Goal: Task Accomplishment & Management: Complete application form

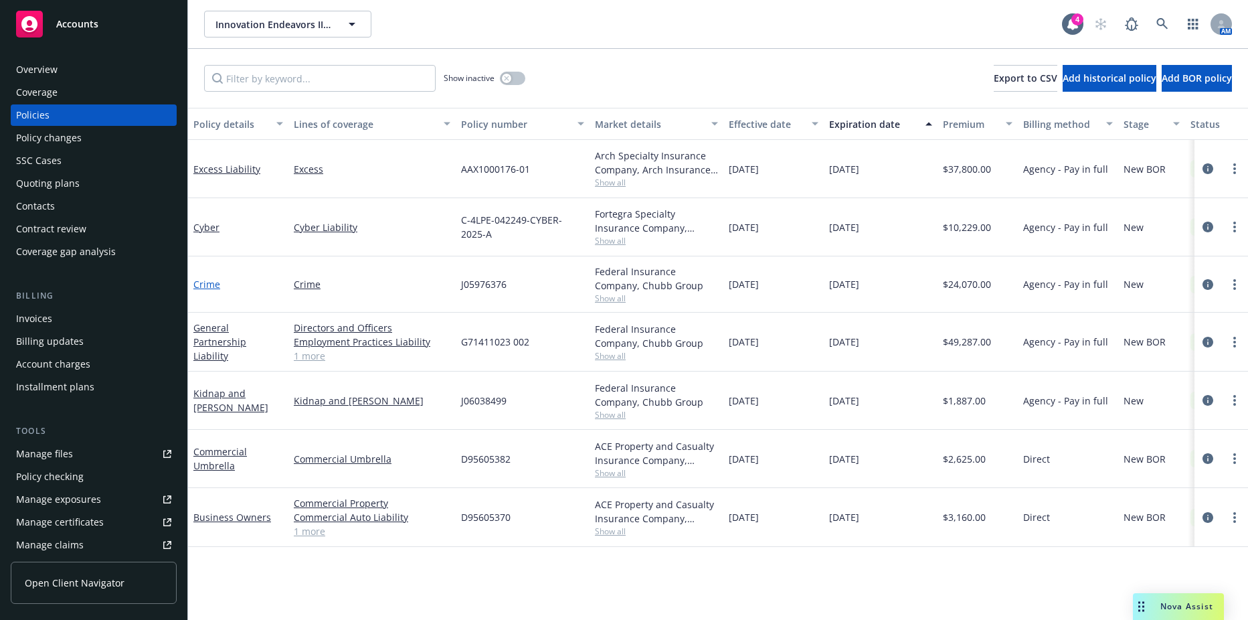
click at [207, 283] on link "Crime" at bounding box center [206, 284] width 27 height 13
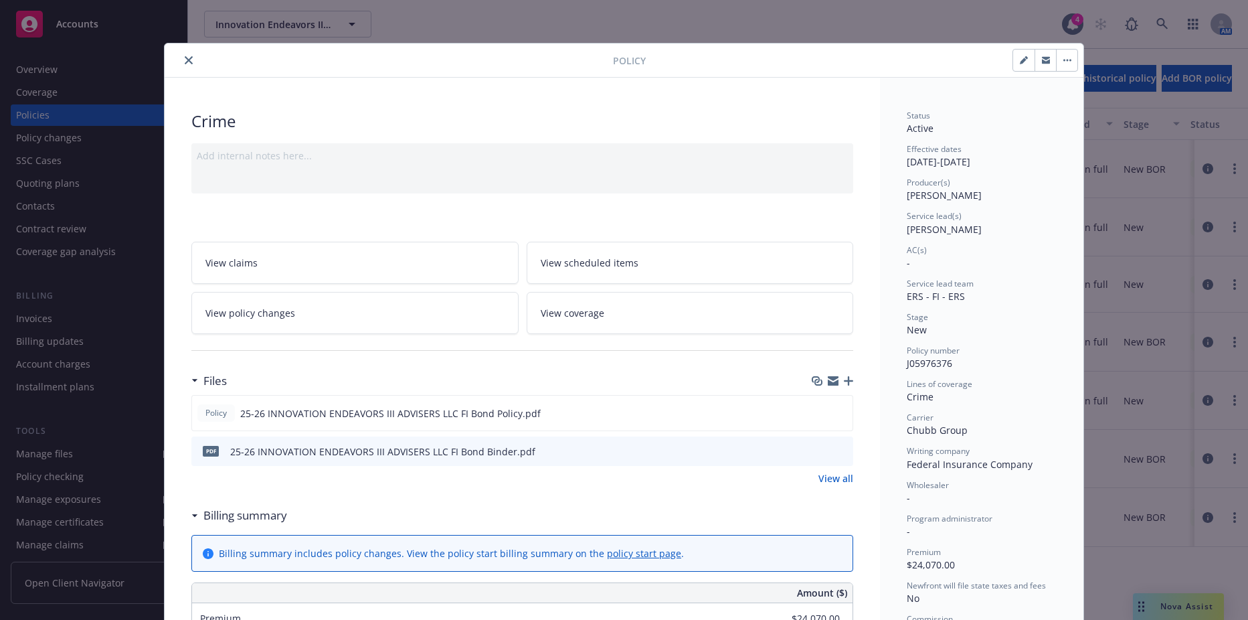
click at [181, 65] on button "close" at bounding box center [189, 60] width 16 height 16
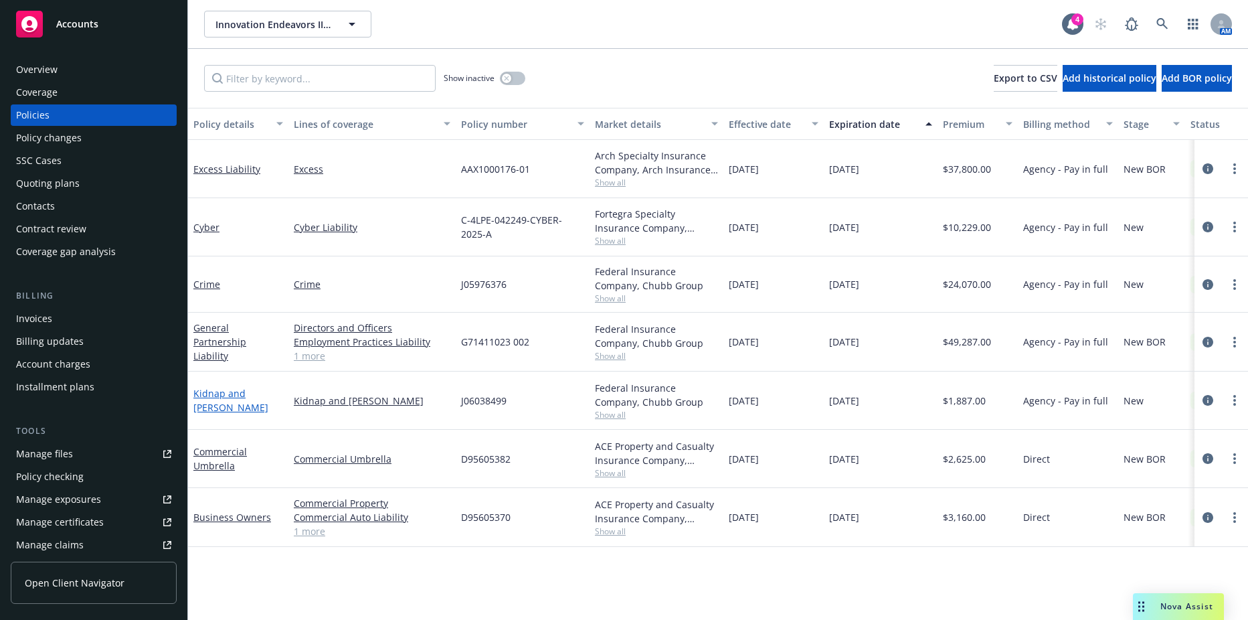
click at [225, 405] on link "Kidnap and Ransom" at bounding box center [230, 400] width 75 height 27
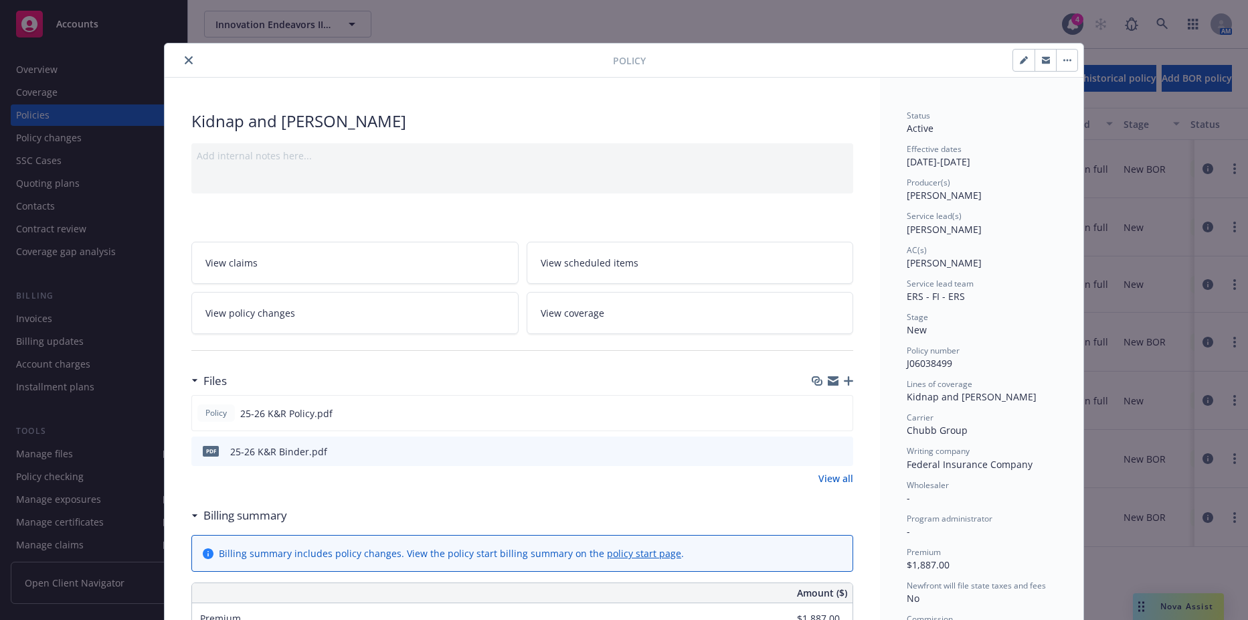
click at [813, 454] on icon "download file" at bounding box center [818, 450] width 11 height 11
click at [172, 63] on div at bounding box center [391, 60] width 443 height 16
click at [185, 58] on icon "close" at bounding box center [189, 60] width 8 height 8
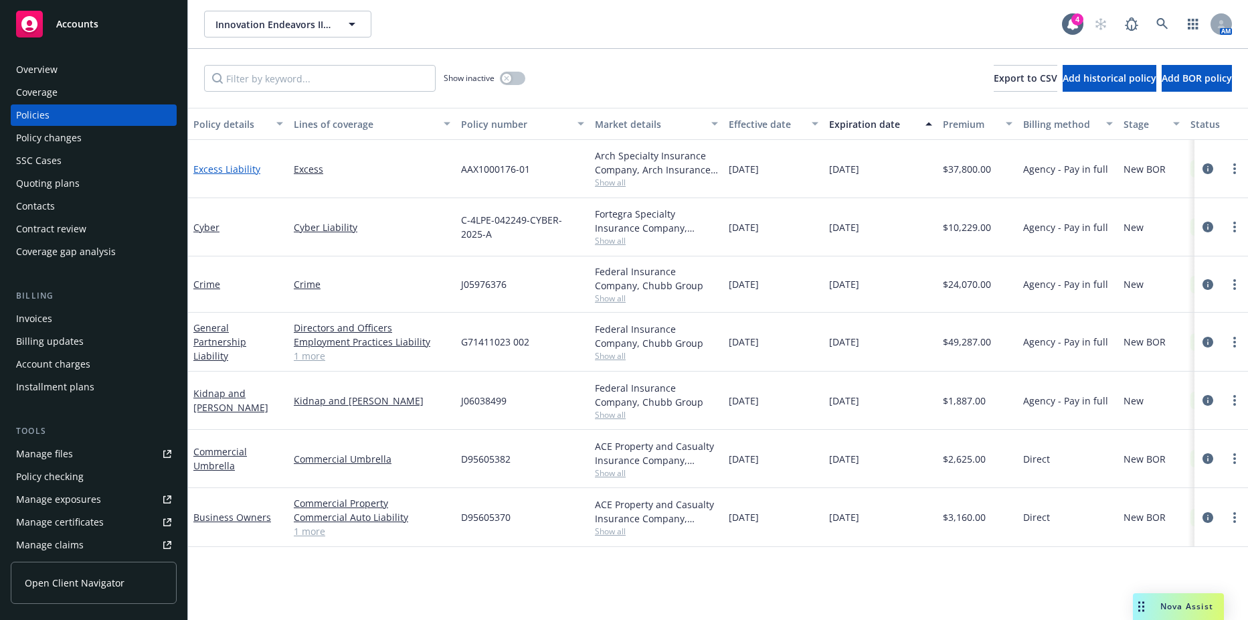
click at [246, 169] on link "Excess Liability" at bounding box center [226, 169] width 67 height 13
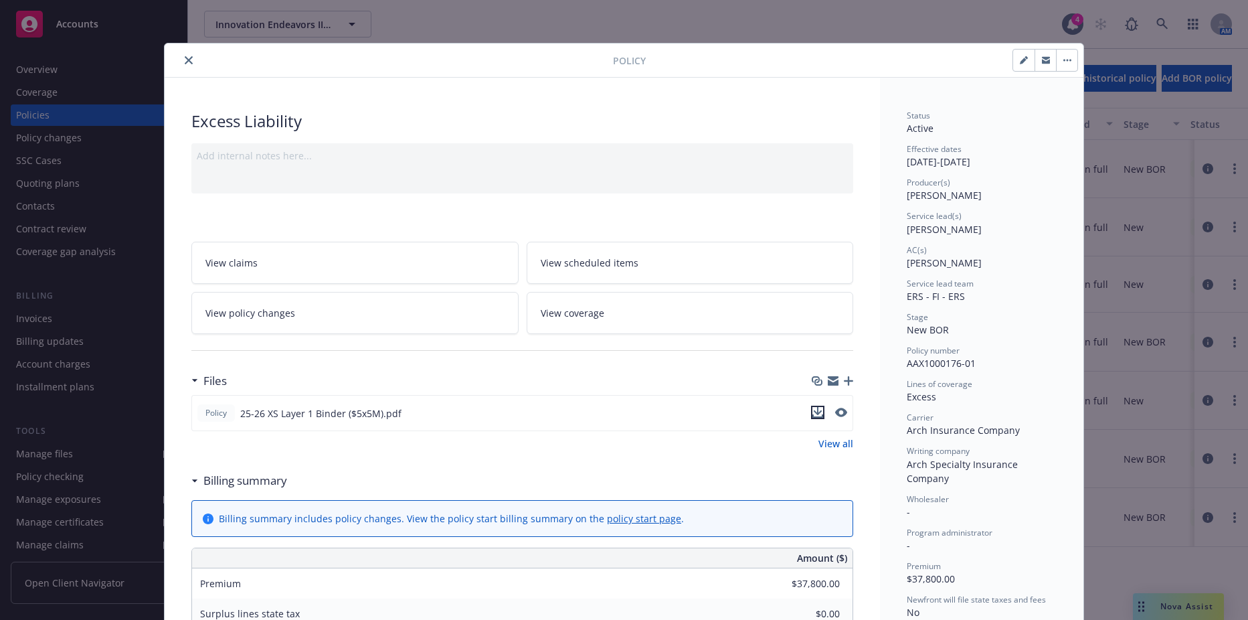
click at [814, 412] on icon "download file" at bounding box center [818, 411] width 9 height 8
click at [690, 15] on div "Policy Excess Liability Add internal notes here... View claims View scheduled i…" at bounding box center [624, 310] width 1248 height 620
click at [185, 57] on icon "close" at bounding box center [189, 60] width 8 height 8
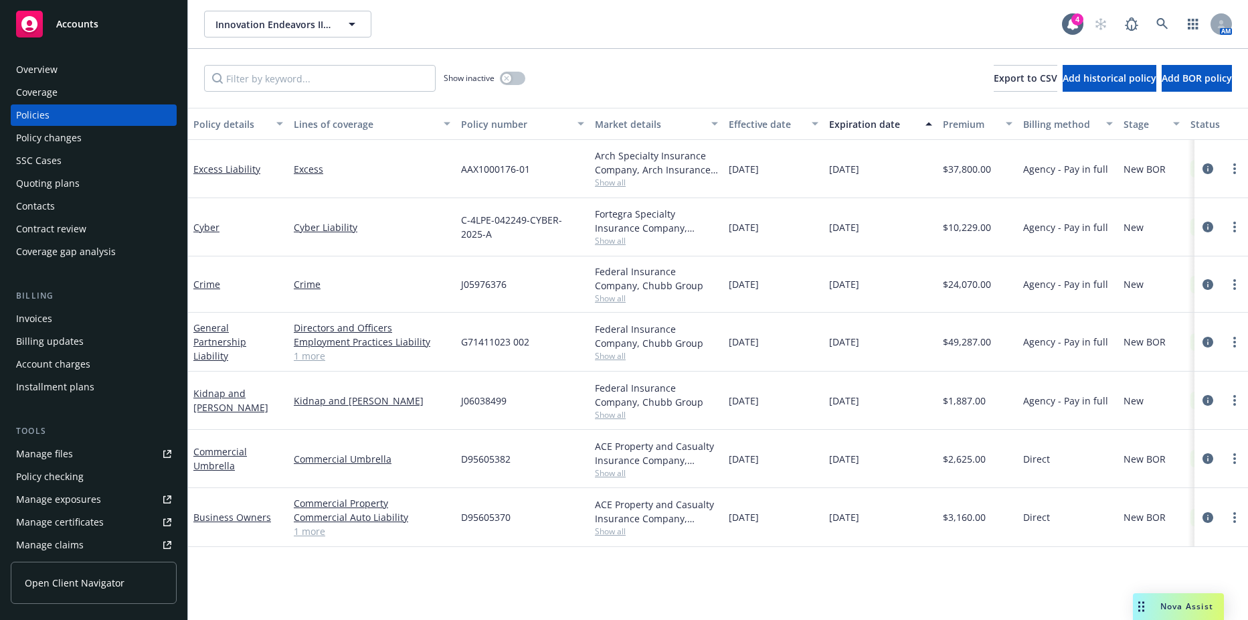
click at [82, 314] on div "Invoices" at bounding box center [93, 318] width 155 height 21
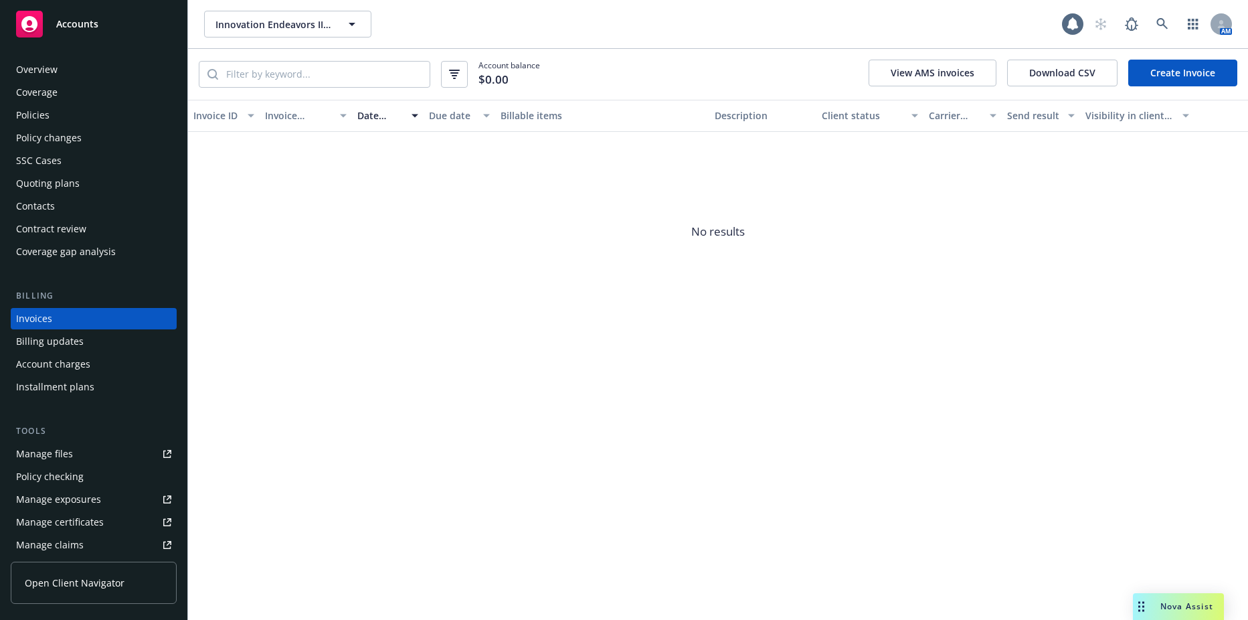
click at [1171, 78] on link "Create Invoice" at bounding box center [1182, 73] width 109 height 27
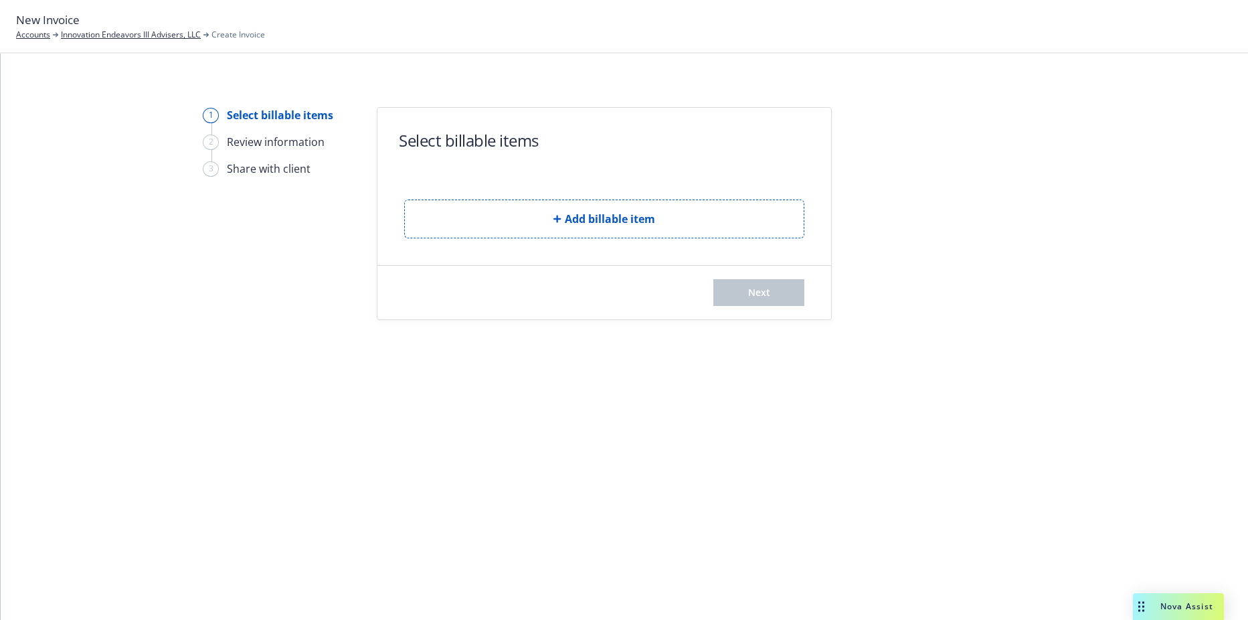
click at [68, 122] on div "1 Select billable items 2 Review information 3 Share with client Select billabl…" at bounding box center [624, 213] width 1215 height 213
click at [131, 32] on link "Innovation Endeavors III Advisers, LLC" at bounding box center [131, 35] width 140 height 12
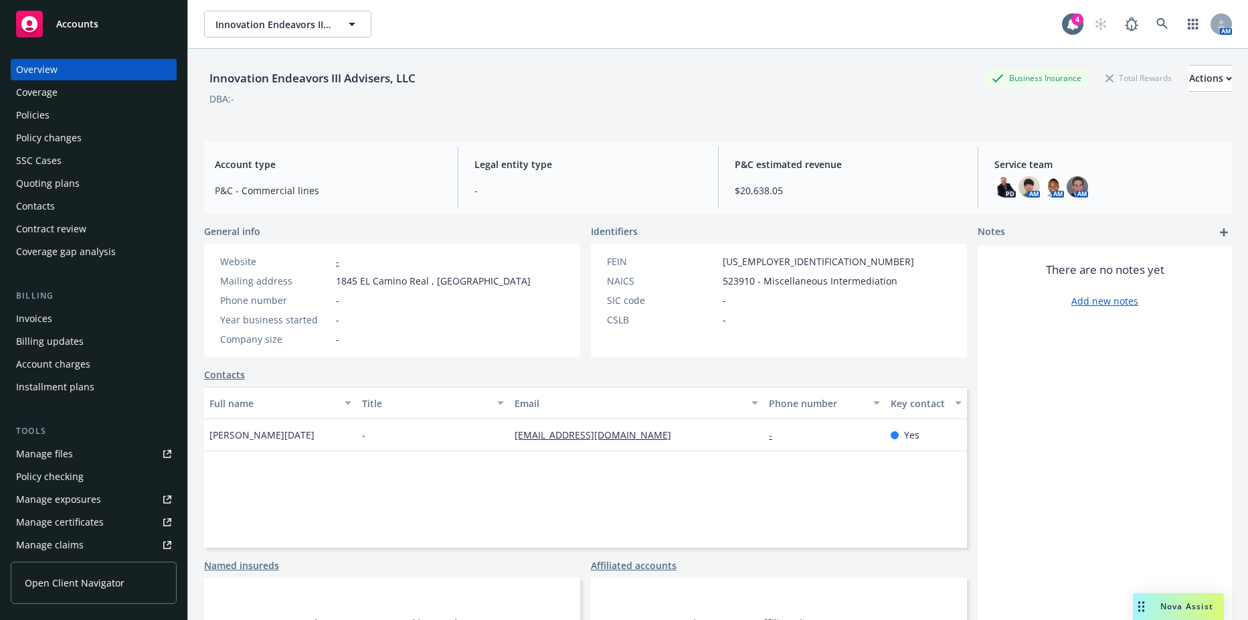
click at [75, 115] on div "Policies" at bounding box center [93, 114] width 155 height 21
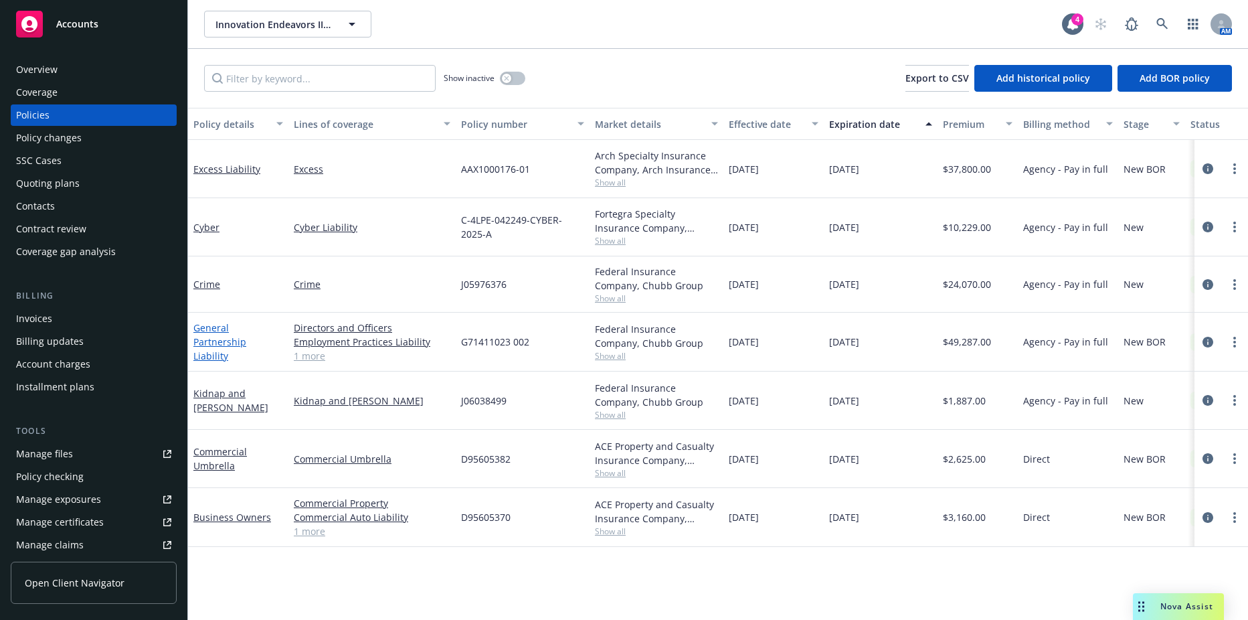
click at [236, 337] on link "General Partnership Liability" at bounding box center [219, 341] width 53 height 41
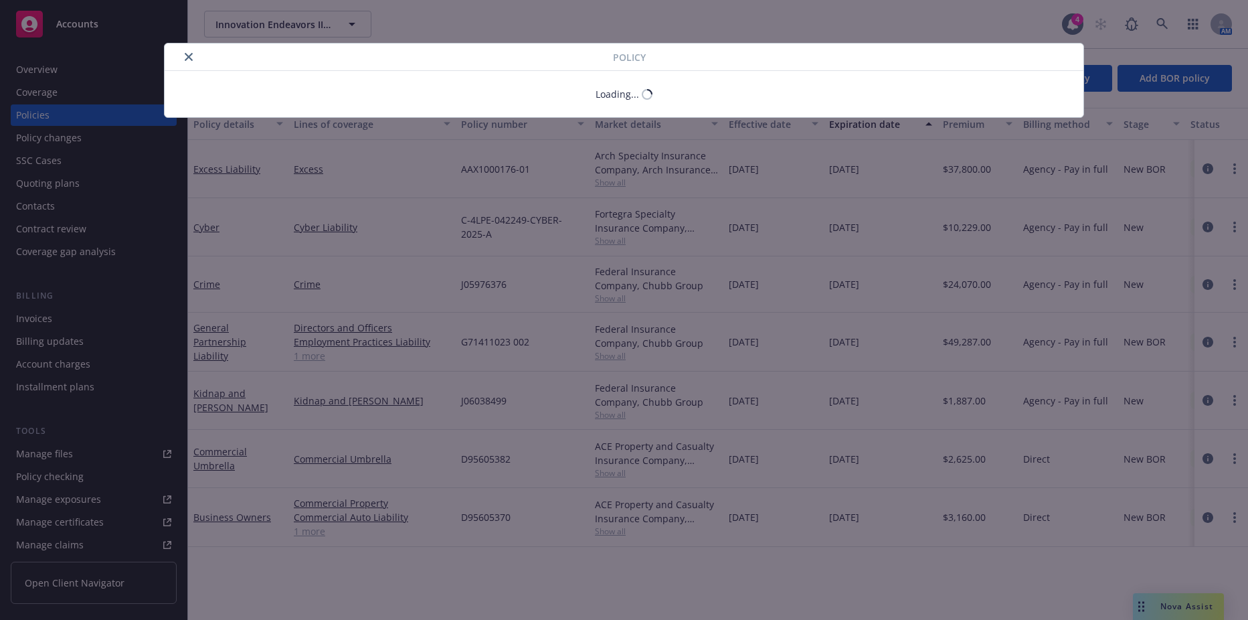
click at [100, 112] on div "Policy Loading..." at bounding box center [624, 310] width 1248 height 620
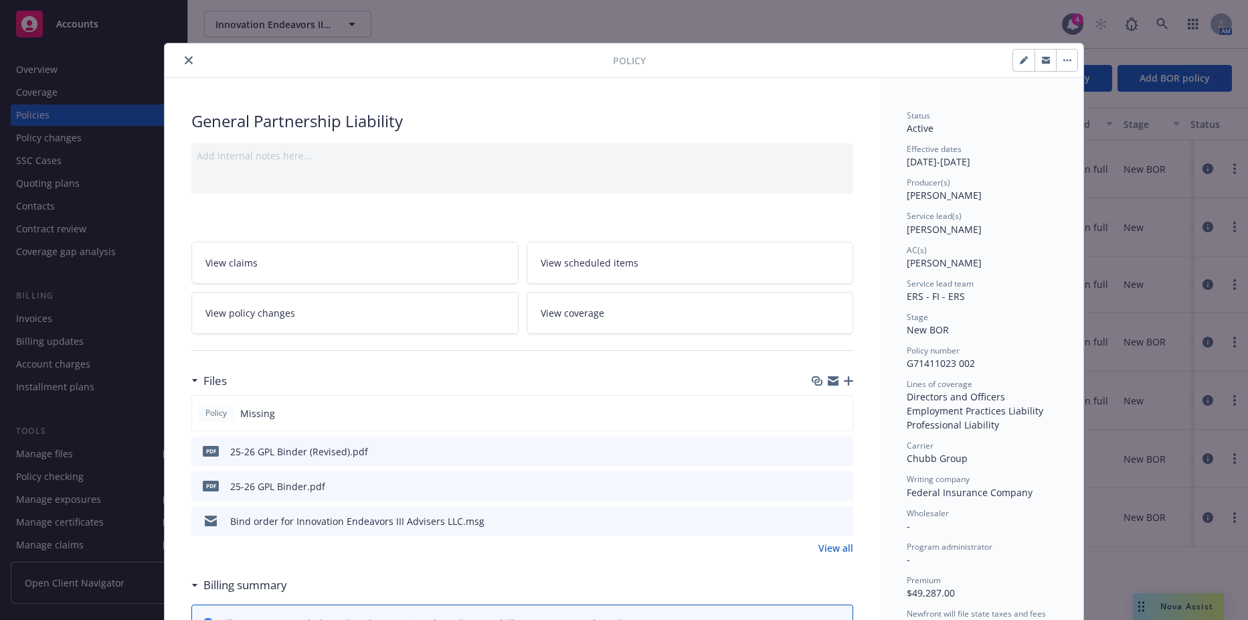
click at [185, 60] on icon "close" at bounding box center [189, 60] width 8 height 8
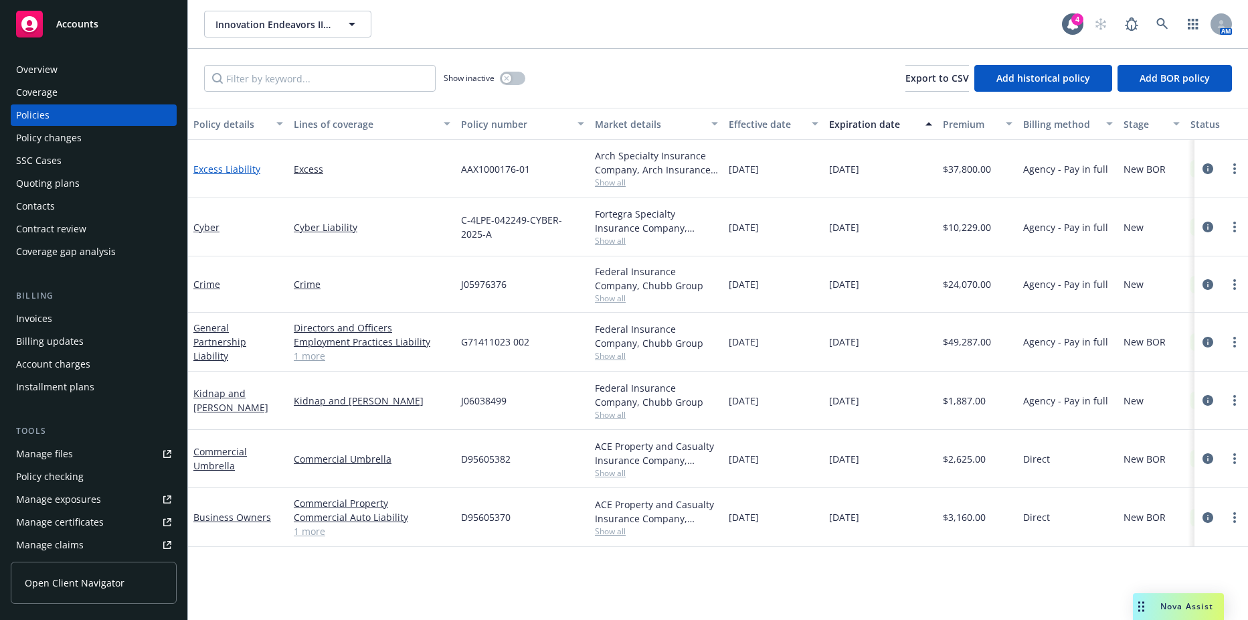
click at [241, 163] on link "Excess Liability" at bounding box center [226, 169] width 67 height 13
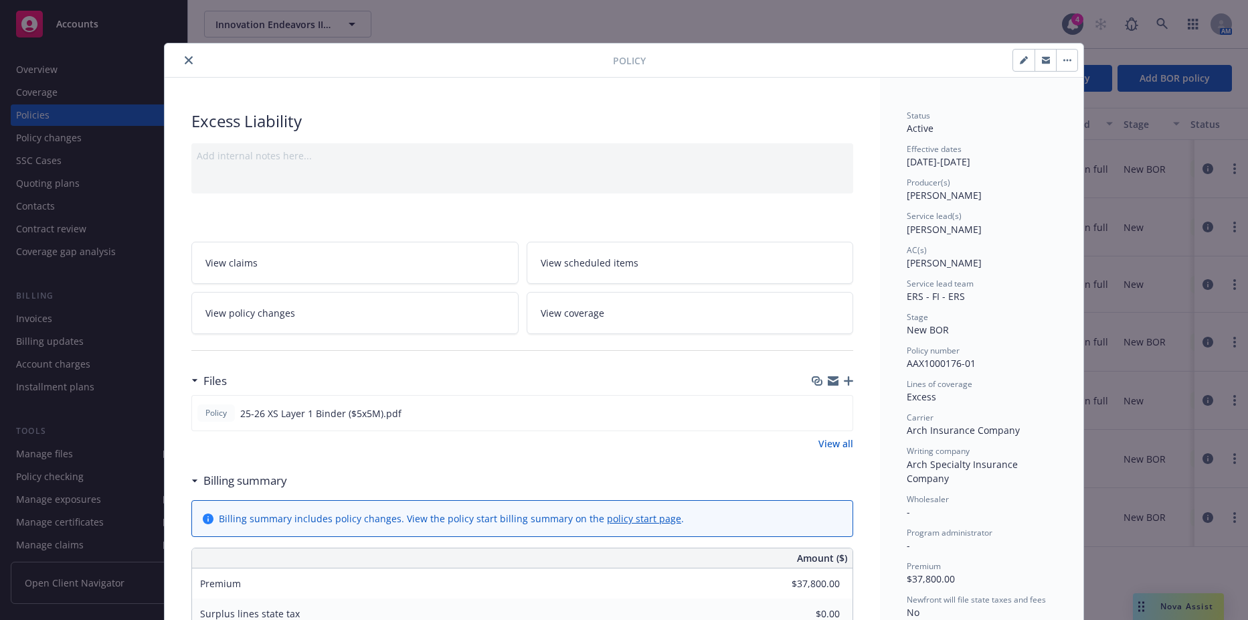
click at [593, 326] on link "View coverage" at bounding box center [690, 313] width 327 height 42
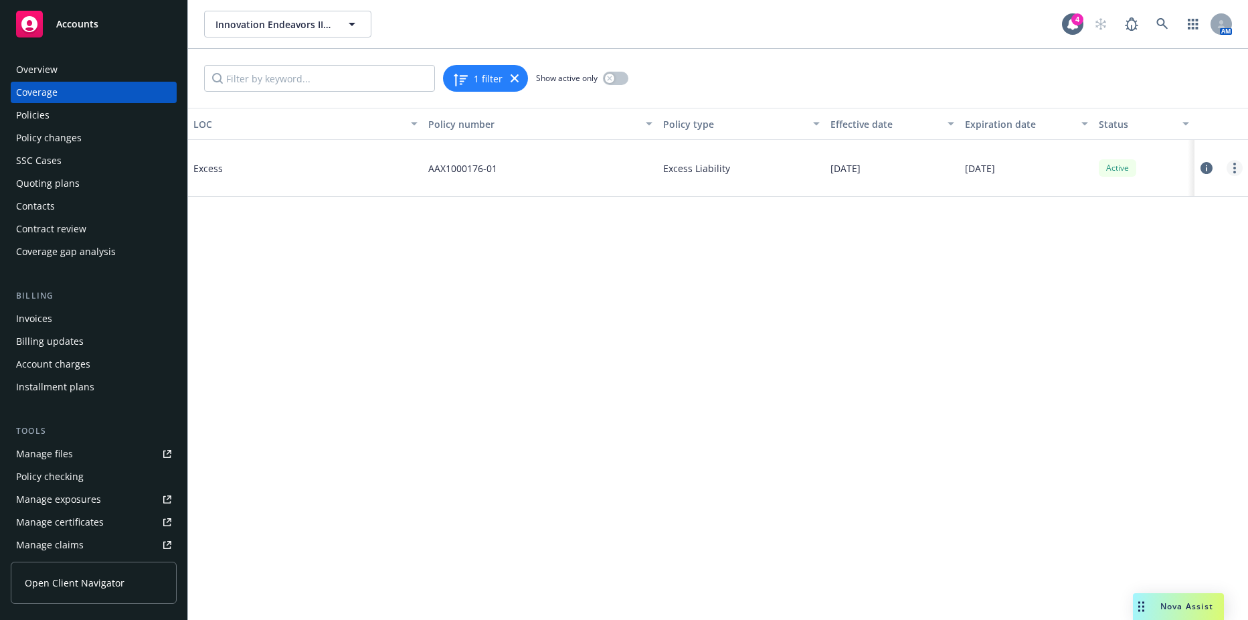
click at [1237, 168] on link "more" at bounding box center [1235, 168] width 16 height 16
click at [1115, 197] on link "Edit coverage" at bounding box center [1154, 195] width 176 height 27
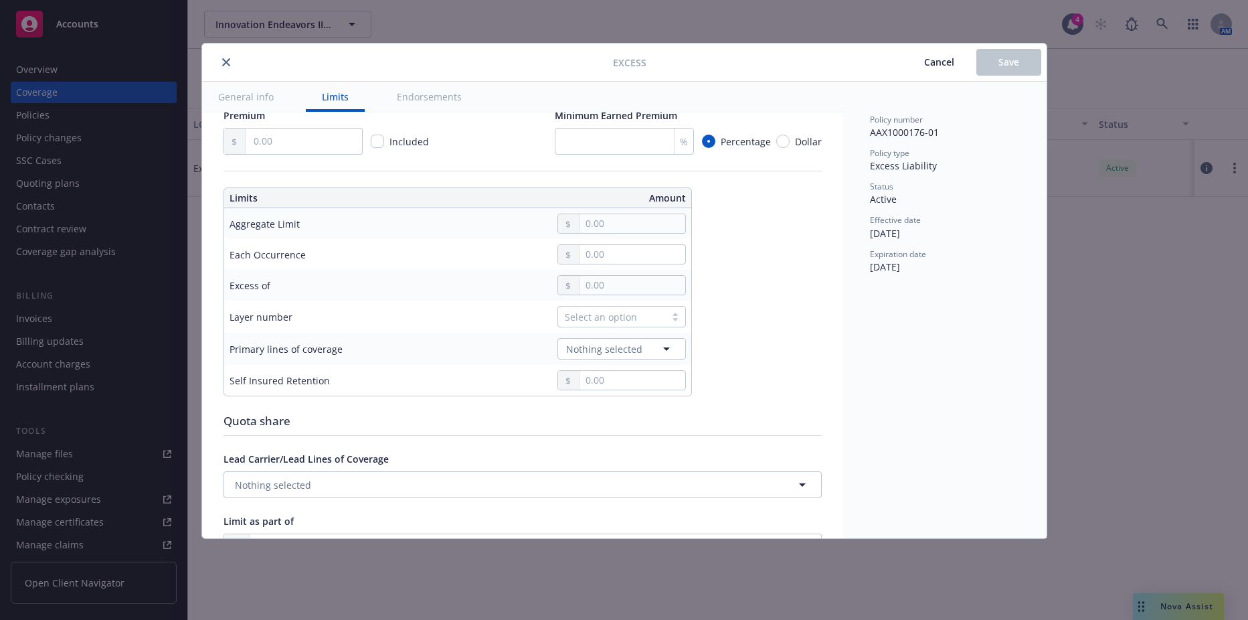
scroll to position [335, 0]
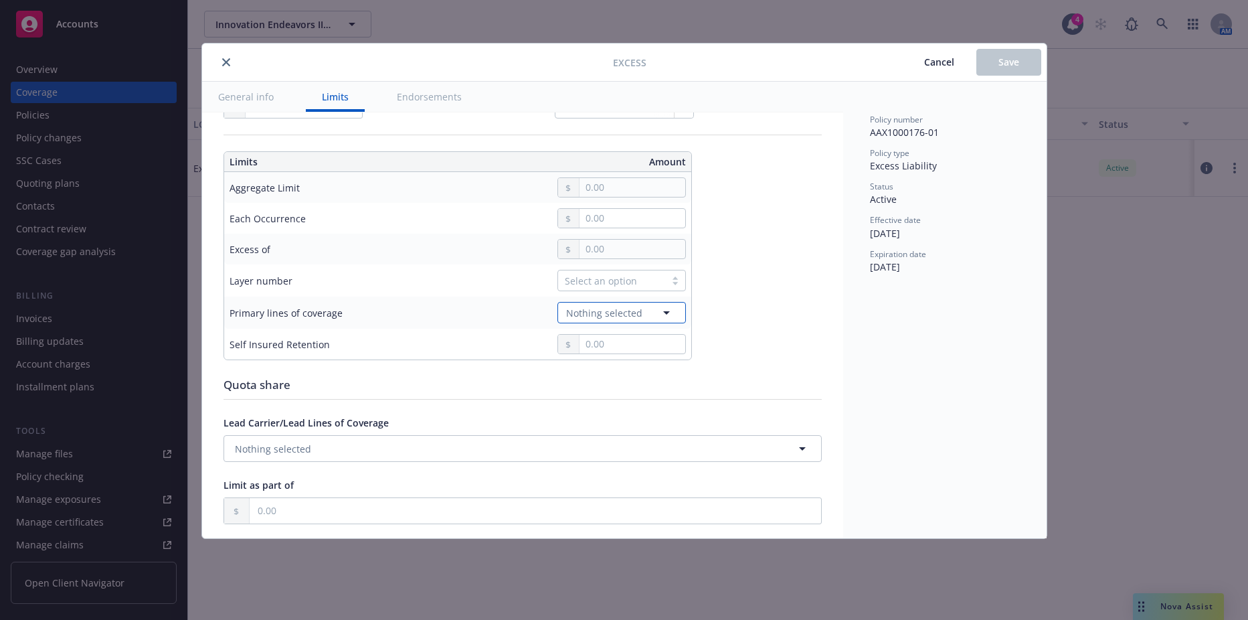
click at [602, 311] on span "Nothing selected" at bounding box center [604, 313] width 76 height 14
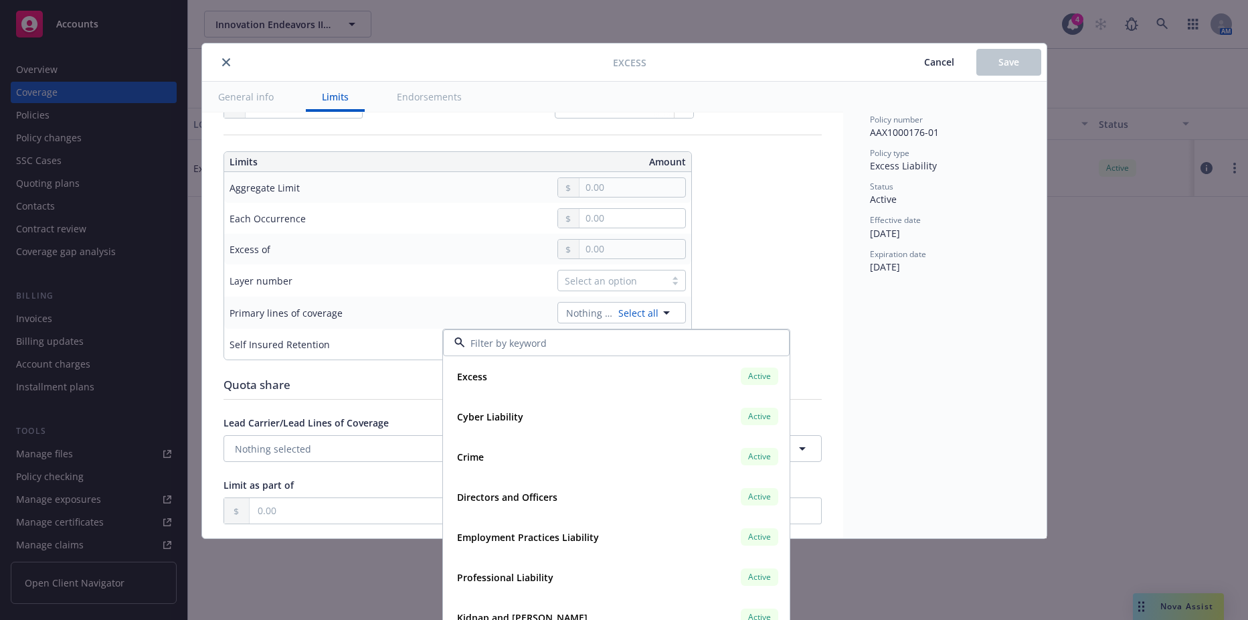
drag, startPoint x: 592, startPoint y: 202, endPoint x: 594, endPoint y: 194, distance: 8.3
click at [593, 201] on td at bounding box center [558, 187] width 266 height 31
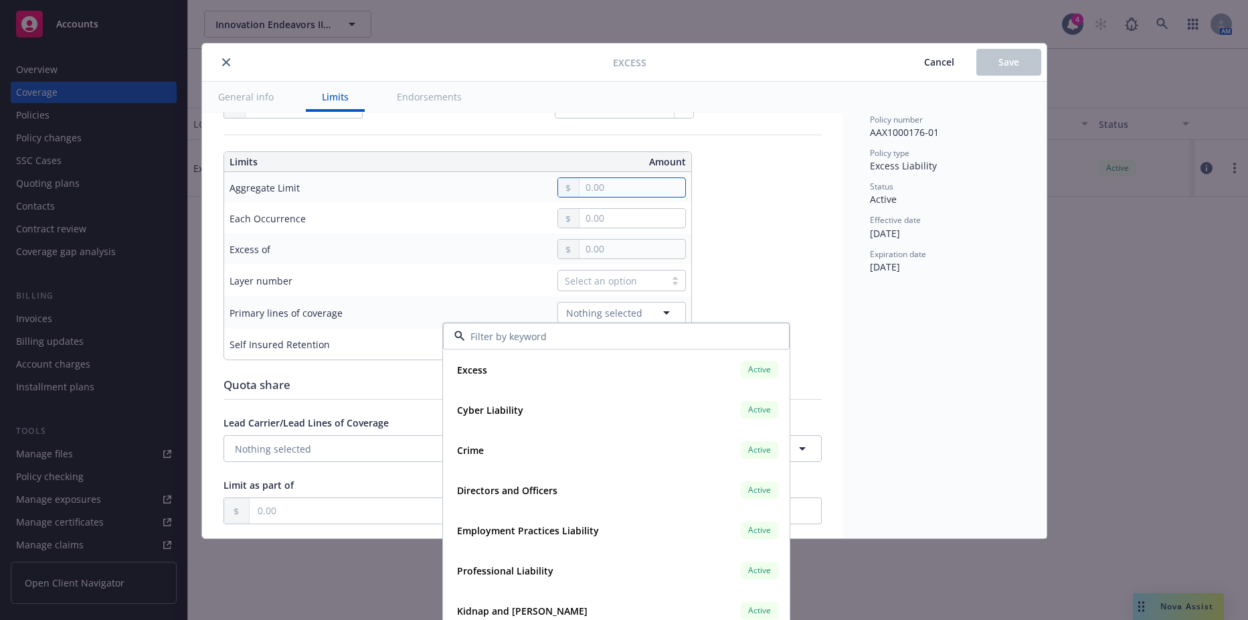
click at [596, 185] on input "text" at bounding box center [632, 187] width 105 height 19
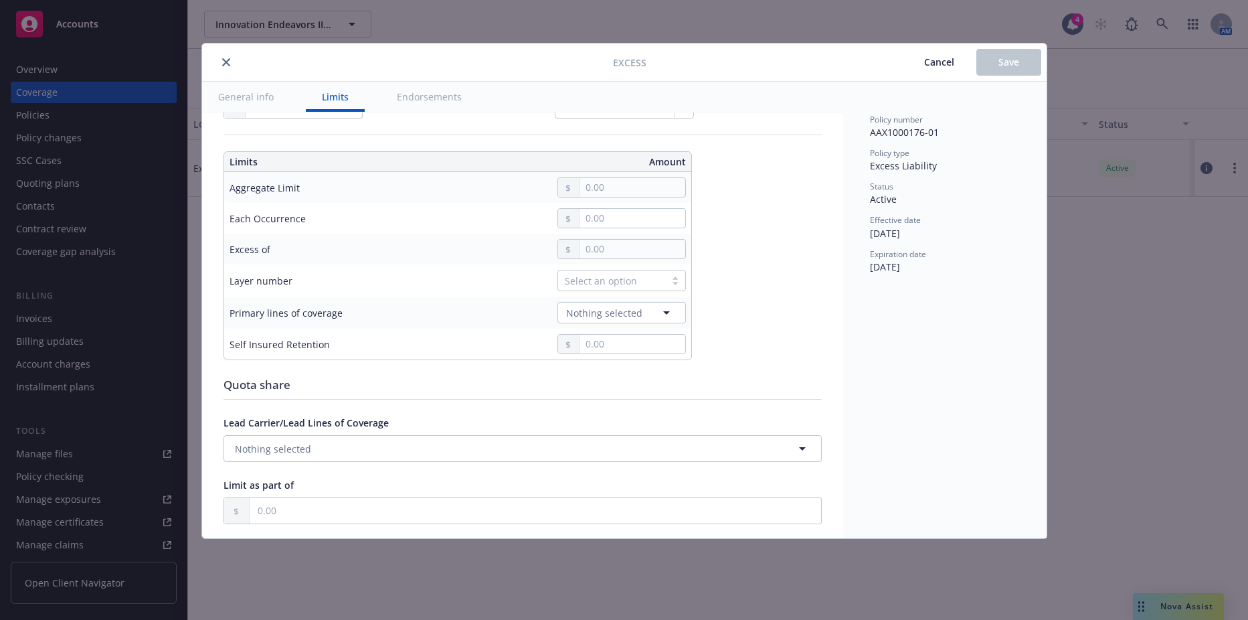
type input "5,000,000.00"
click at [608, 294] on button "$5,000,000.00" at bounding box center [627, 294] width 115 height 25
click at [606, 218] on input "text" at bounding box center [632, 218] width 105 height 19
type input "5,000,000.00"
click at [604, 321] on button "$5,000,000.00" at bounding box center [627, 326] width 115 height 25
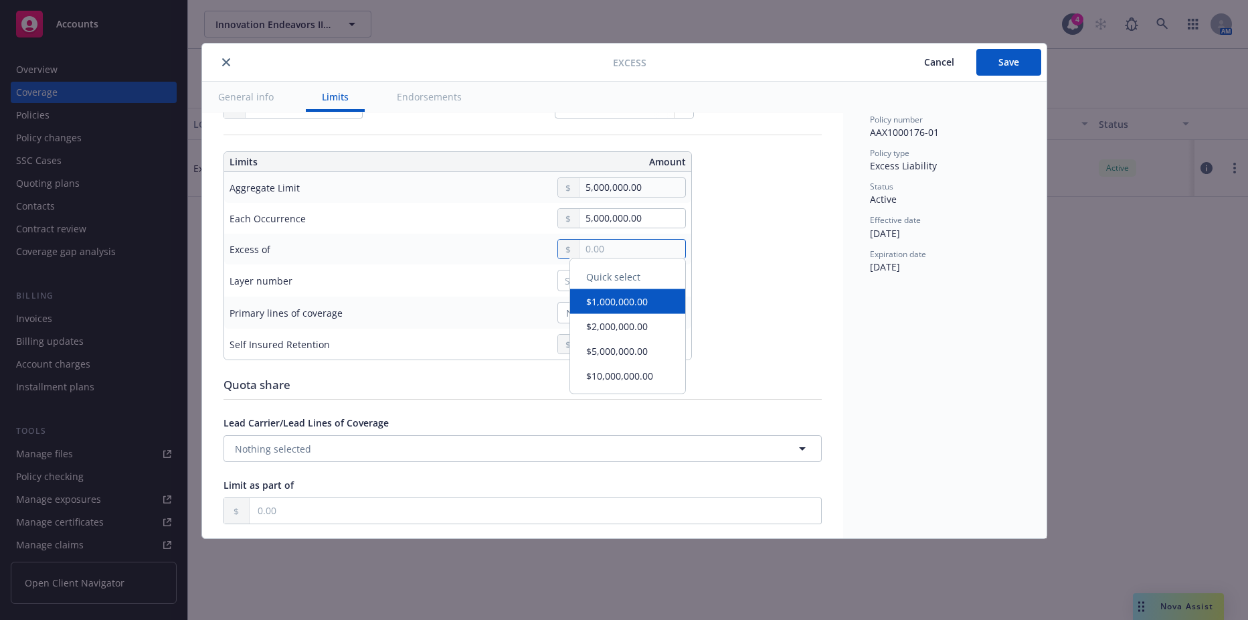
click at [596, 250] on input "text" at bounding box center [632, 249] width 105 height 19
type input "$5M excess of $5M"
type input "5,000,000.00"
click at [606, 353] on button "$5,000,000.00" at bounding box center [627, 354] width 115 height 25
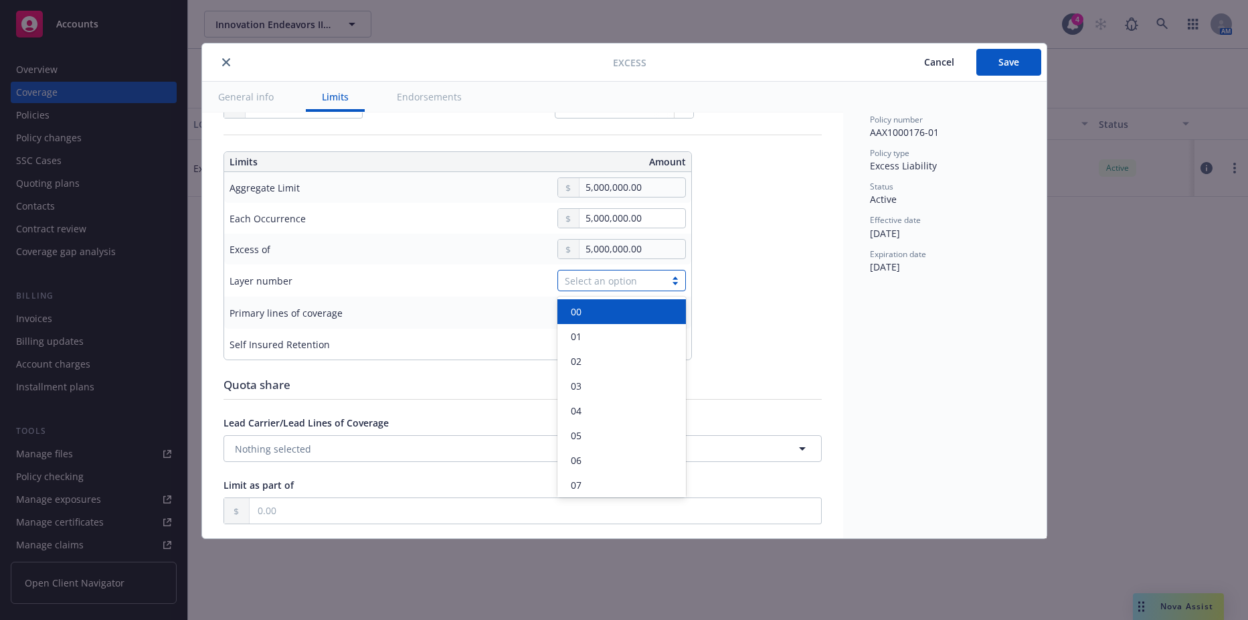
click at [596, 278] on div "Select an option" at bounding box center [612, 281] width 94 height 14
click at [587, 328] on div "01" at bounding box center [621, 336] width 128 height 25
click at [600, 307] on span "Nothing selected" at bounding box center [604, 313] width 76 height 14
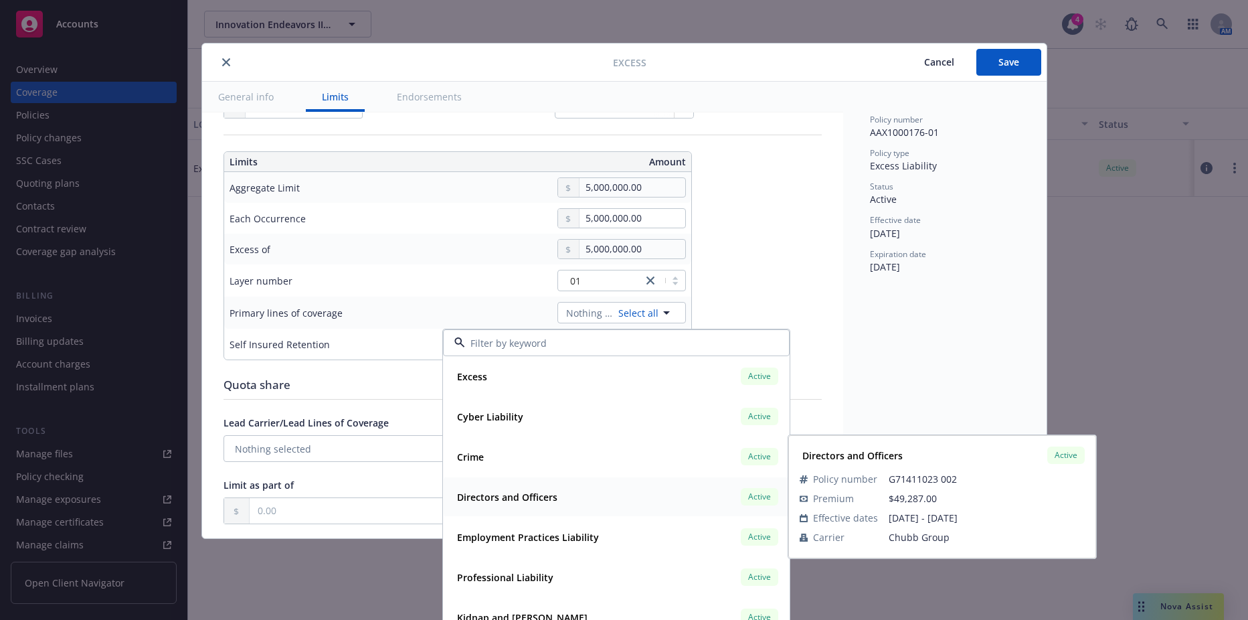
click at [555, 504] on div "Directors and Officers" at bounding box center [506, 496] width 108 height 19
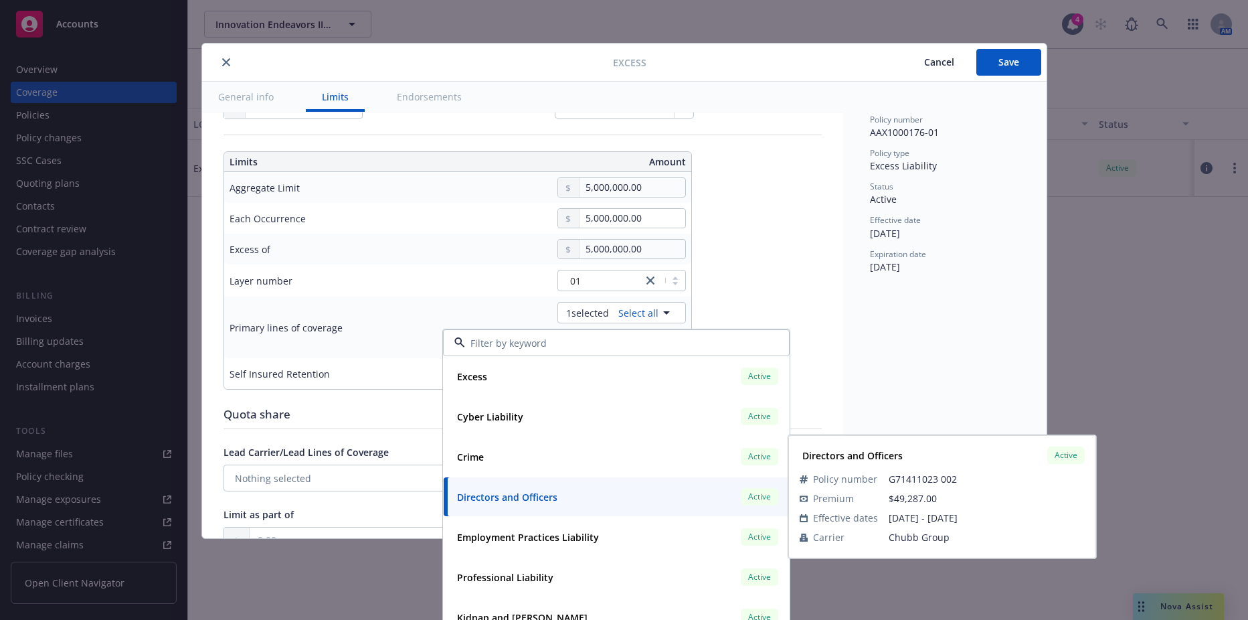
type input "Directors and Officers $5M excess of $5M"
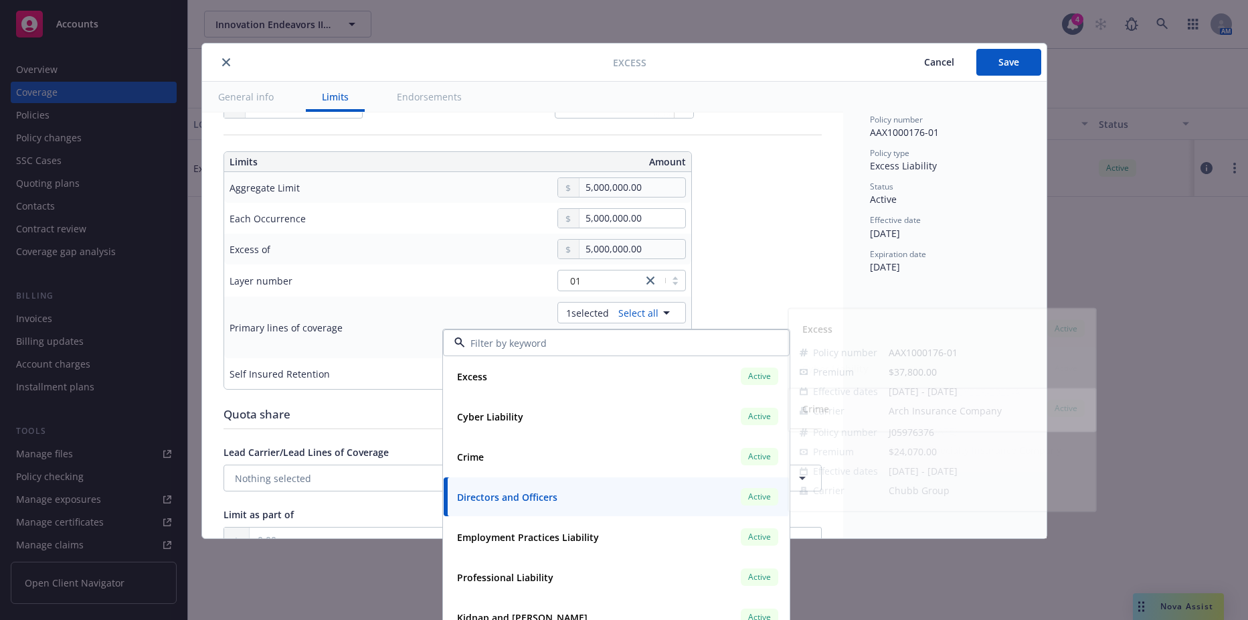
click at [393, 272] on td "Layer number" at bounding box center [324, 280] width 201 height 32
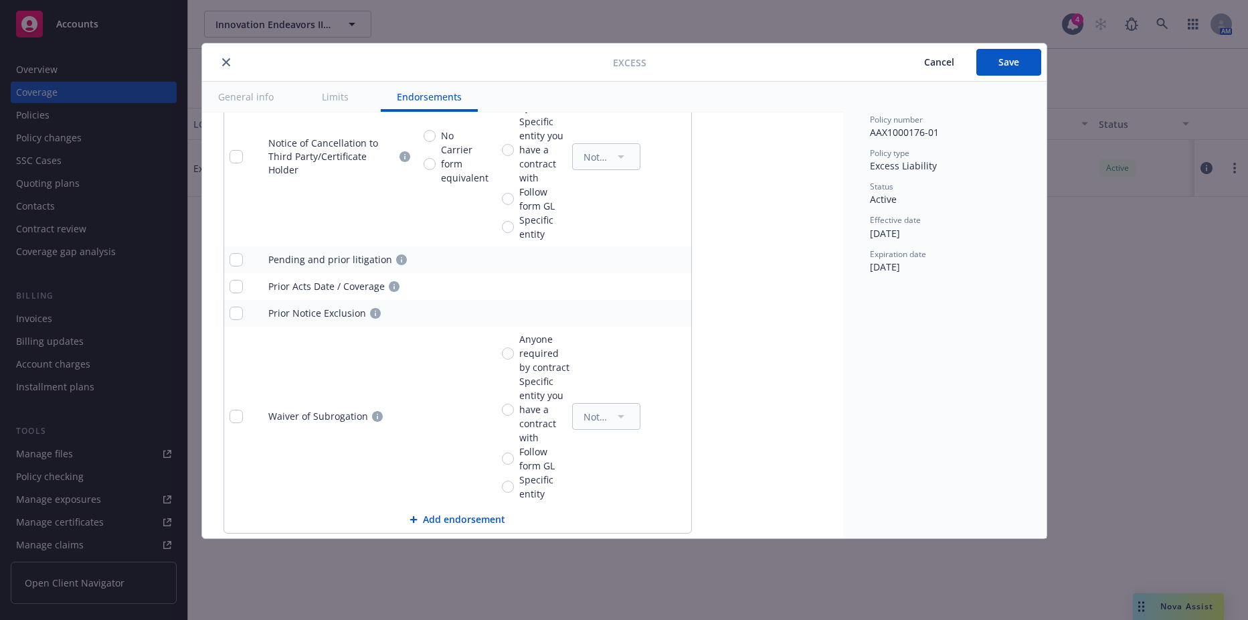
scroll to position [1420, 0]
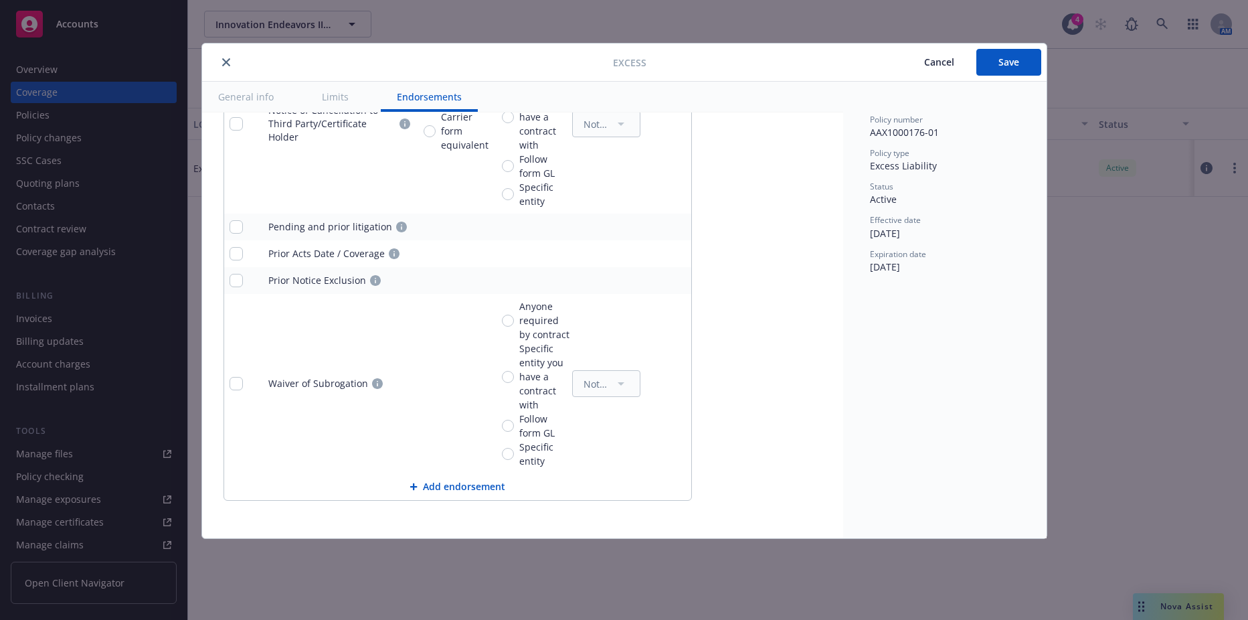
click at [1009, 80] on div "Excess Cancel Save" at bounding box center [624, 63] width 845 height 38
click at [1008, 70] on button "Save" at bounding box center [1008, 62] width 65 height 27
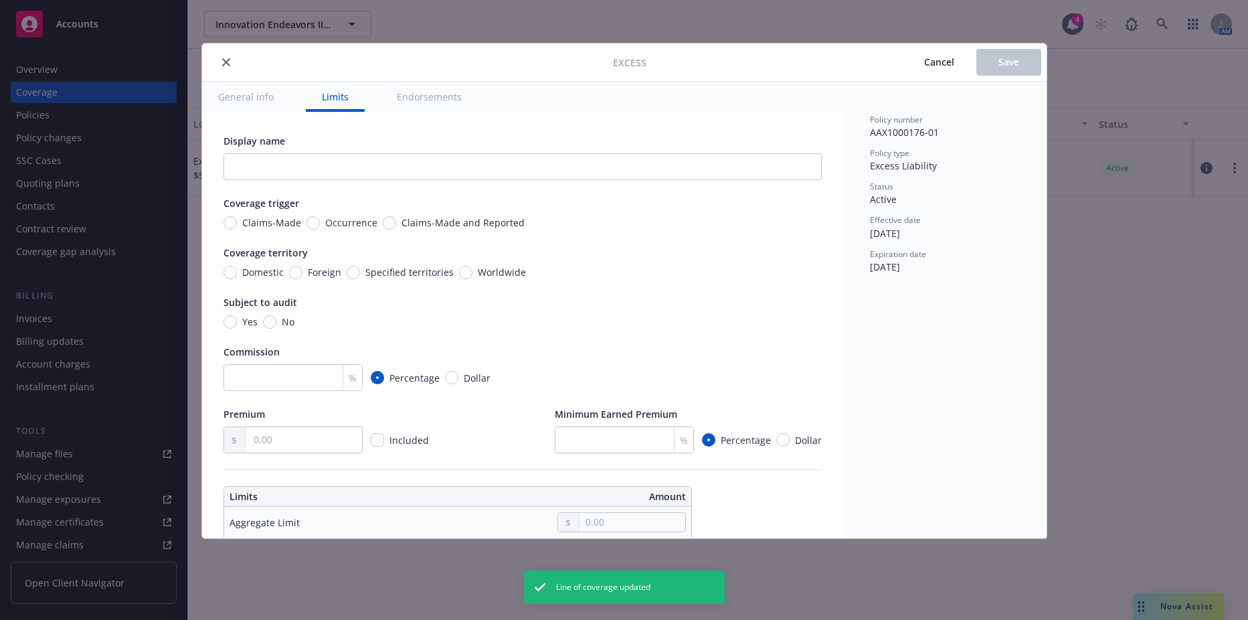
type input "5,000,000.00"
type input "Directors and Officers $5M excess of $5M"
click at [867, 27] on div "Excess - Directors and Officers $5M excess of $5M Cancel Save General info Limi…" at bounding box center [624, 310] width 1248 height 620
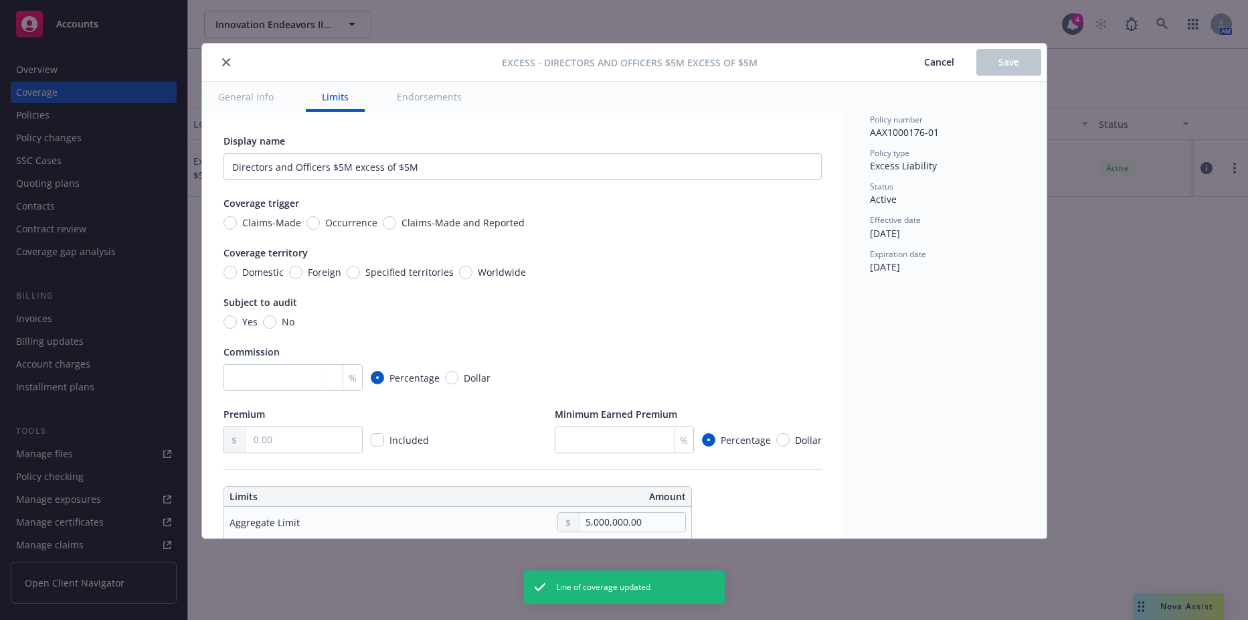
click at [234, 64] on div at bounding box center [354, 62] width 294 height 16
click at [231, 63] on button "close" at bounding box center [226, 62] width 16 height 16
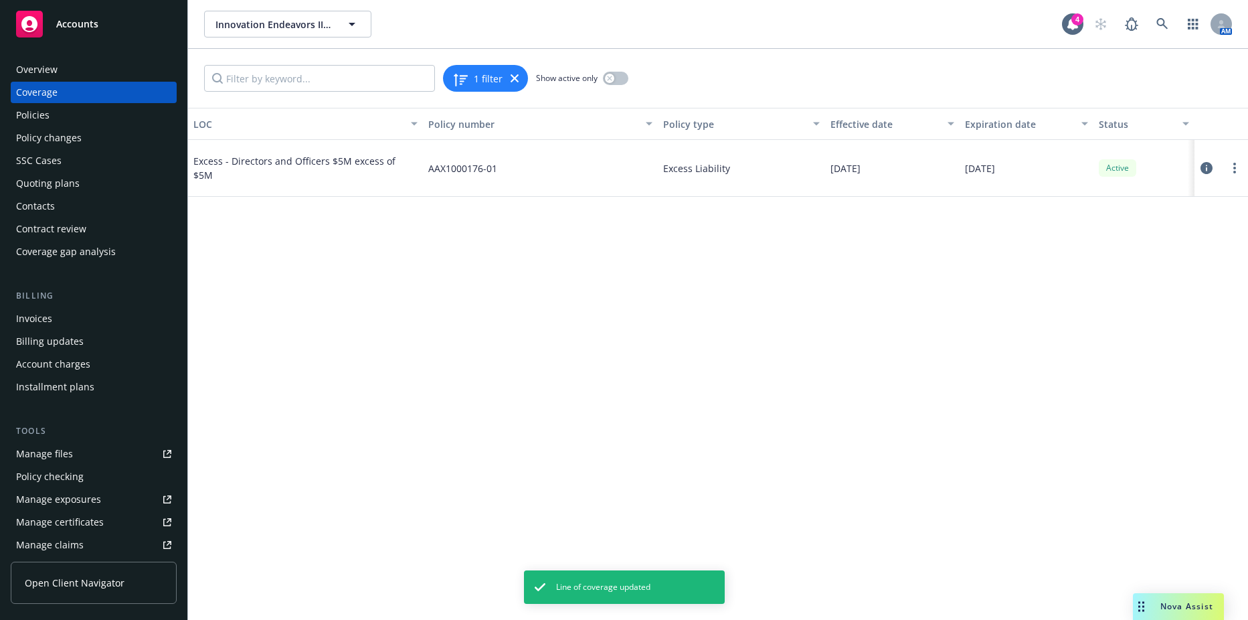
click at [131, 108] on div "Policies" at bounding box center [93, 114] width 155 height 21
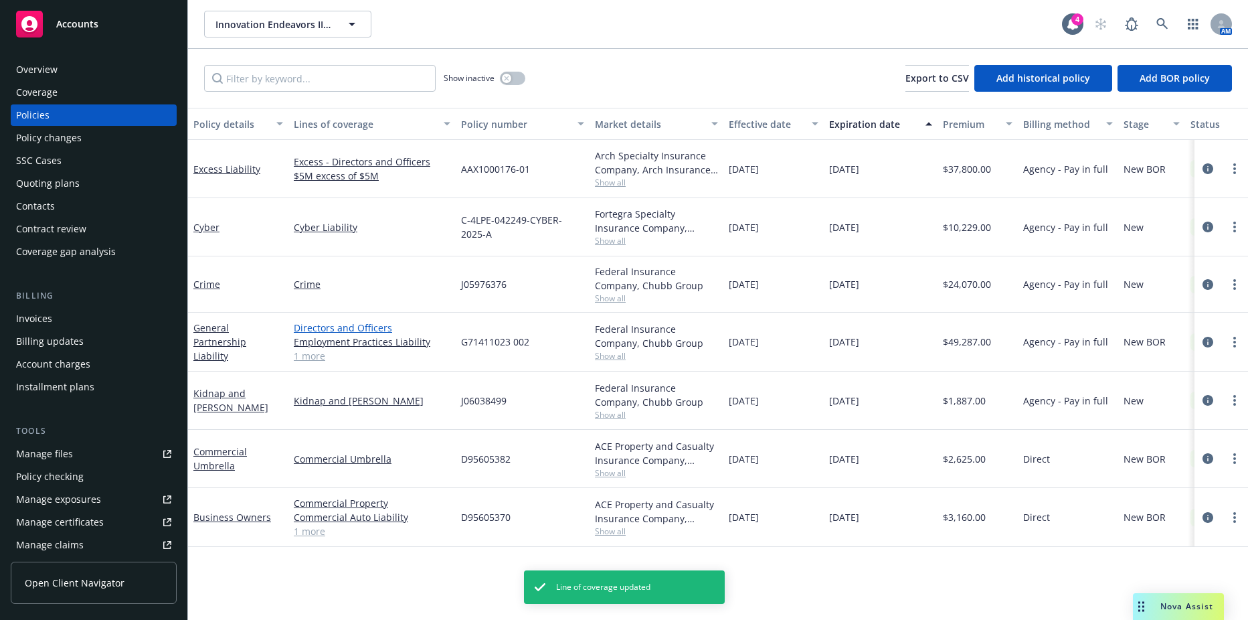
click at [329, 327] on link "Directors and Officers" at bounding box center [372, 328] width 157 height 14
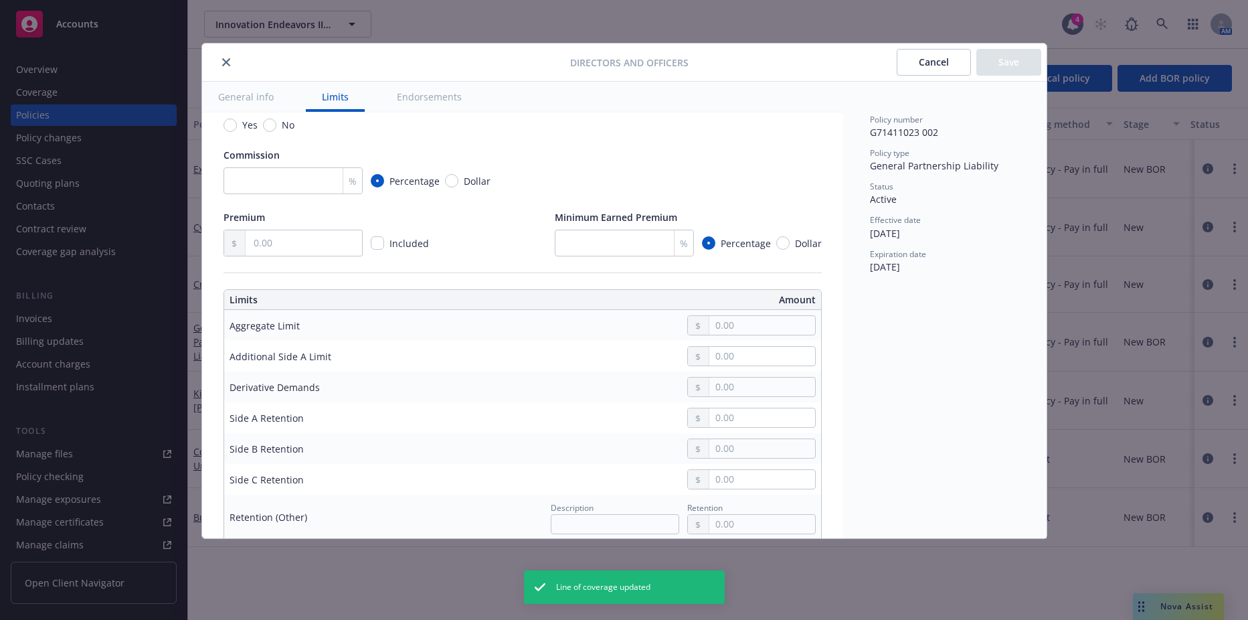
scroll to position [268, 0]
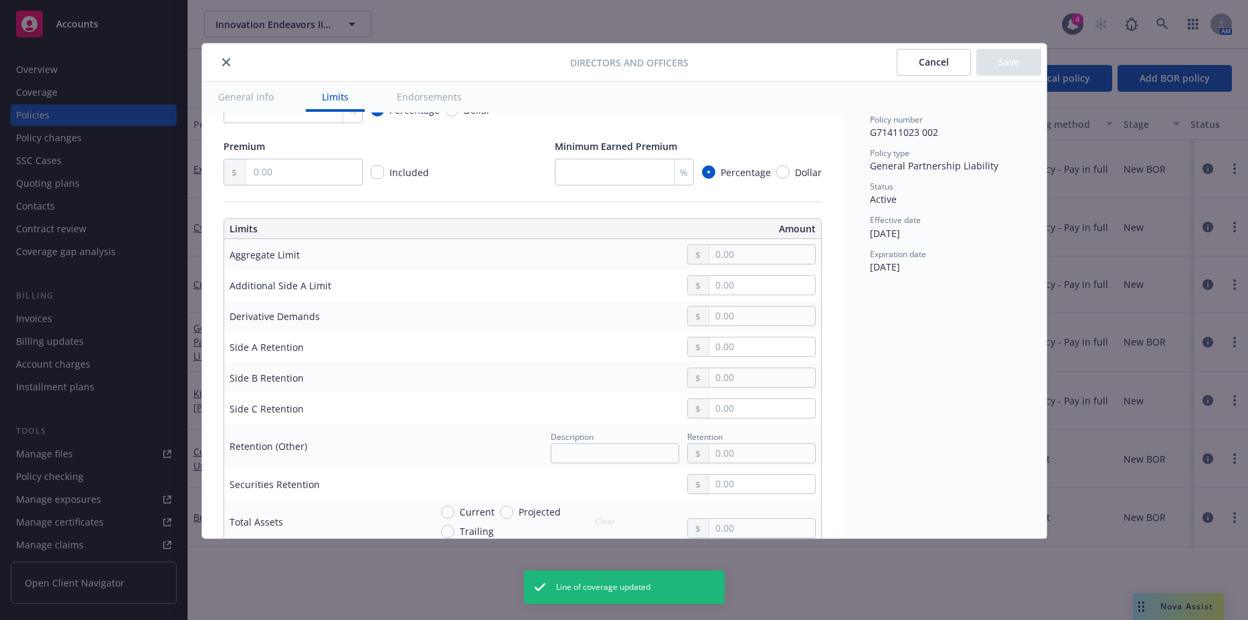
click at [750, 239] on td at bounding box center [623, 254] width 396 height 31
click at [740, 255] on input "text" at bounding box center [761, 254] width 105 height 19
type input "5,000,000.00"
click at [723, 357] on button "$5,000,000.00" at bounding box center [747, 362] width 115 height 25
click at [723, 359] on button "$5,000,000.00" at bounding box center [747, 359] width 115 height 25
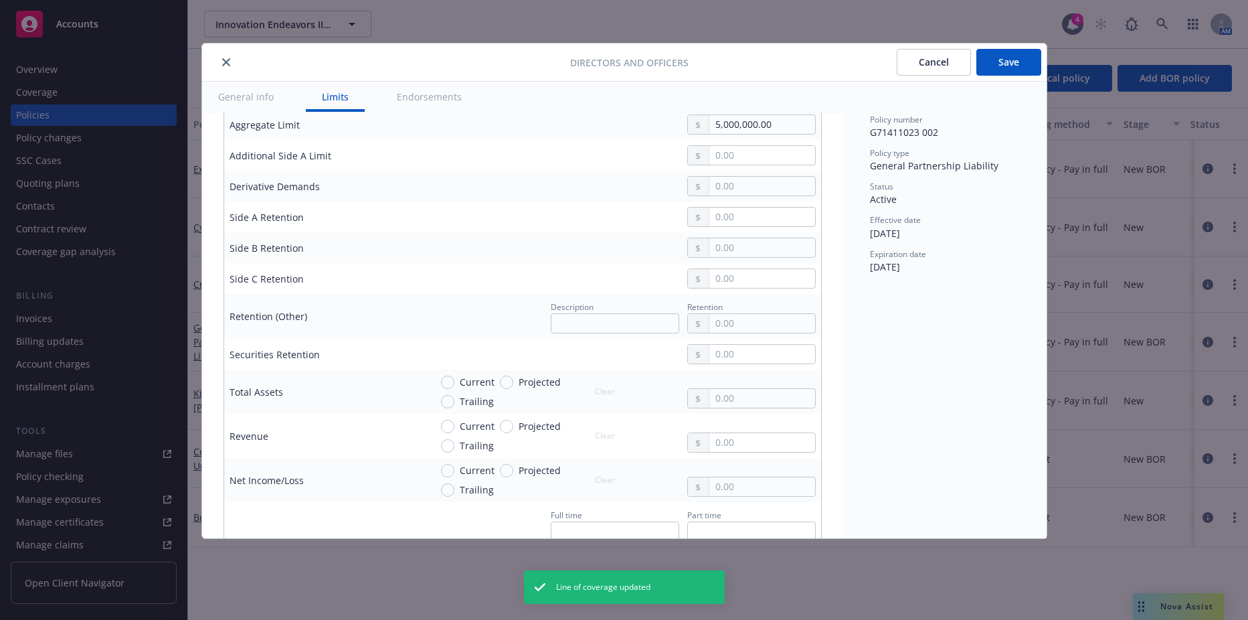
scroll to position [402, 0]
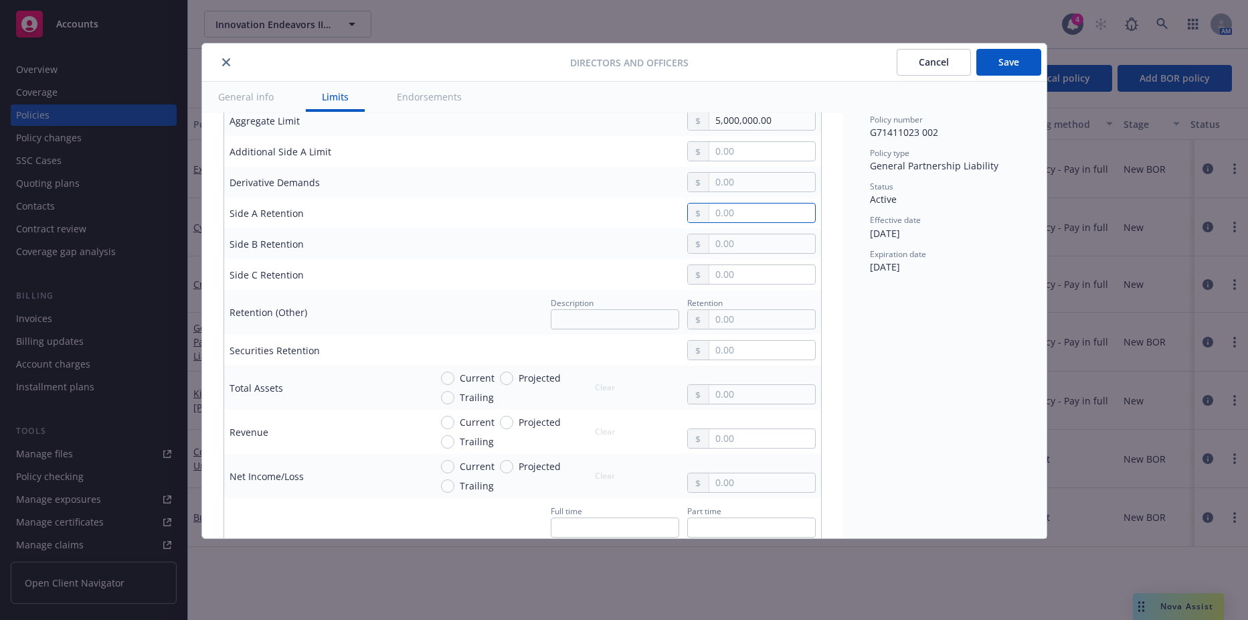
click at [733, 210] on input "text" at bounding box center [761, 212] width 105 height 19
type input "150,000.00"
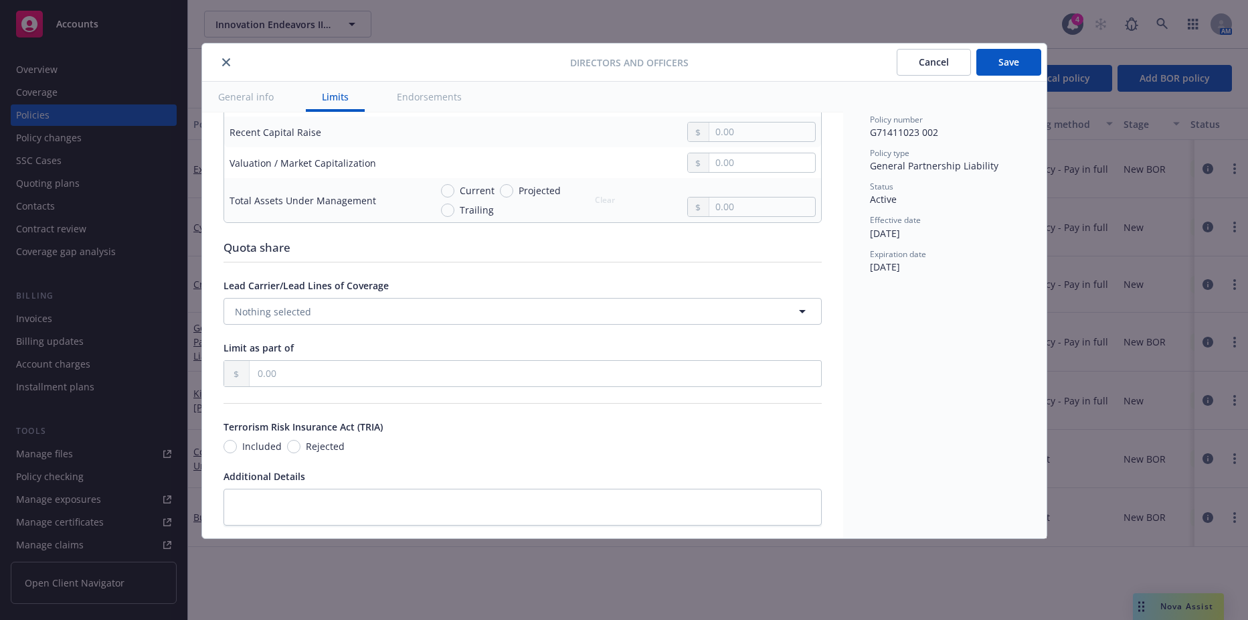
scroll to position [1071, 0]
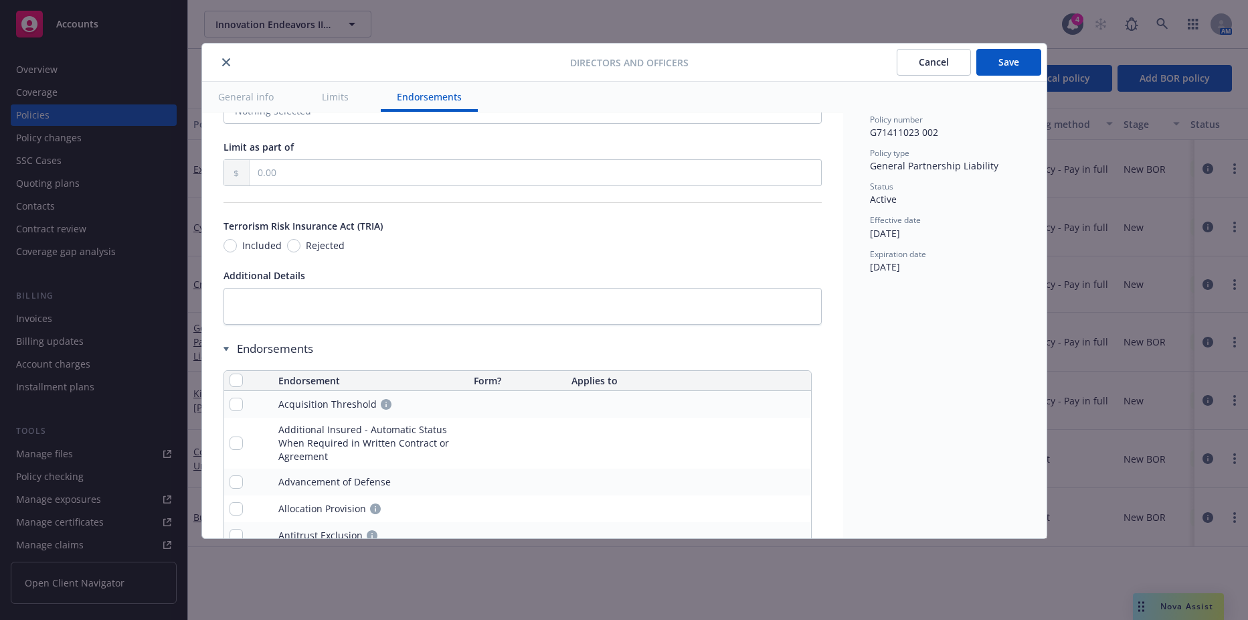
click at [1007, 62] on button "Save" at bounding box center [1008, 62] width 65 height 27
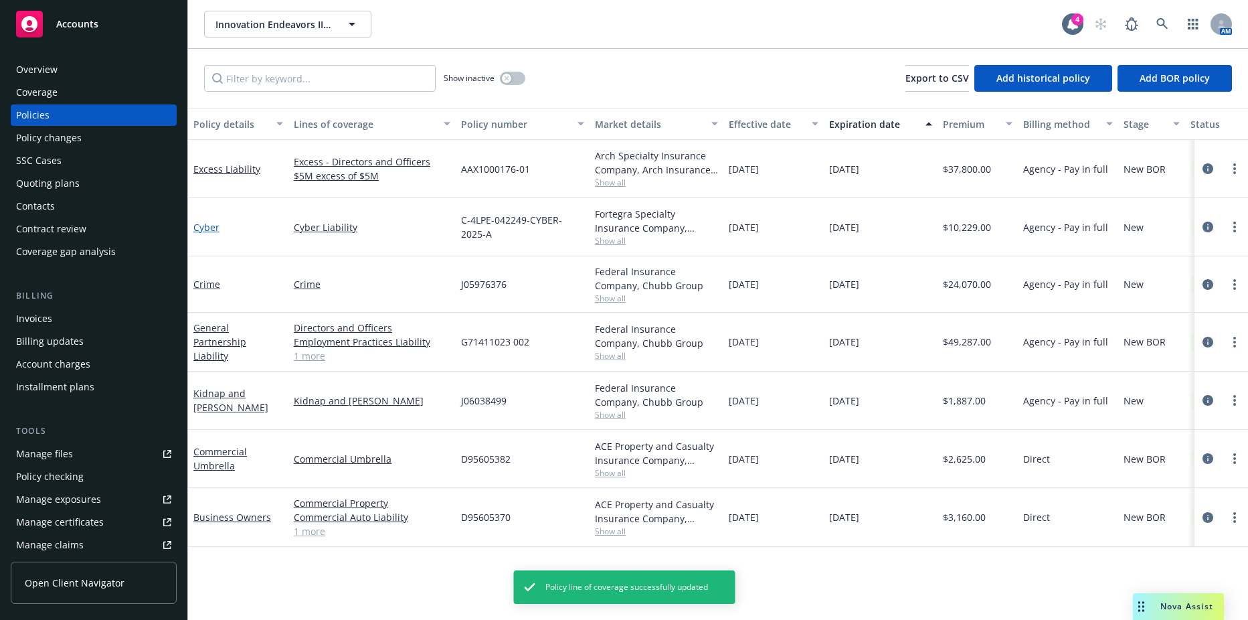
click at [211, 225] on link "Cyber" at bounding box center [206, 227] width 26 height 13
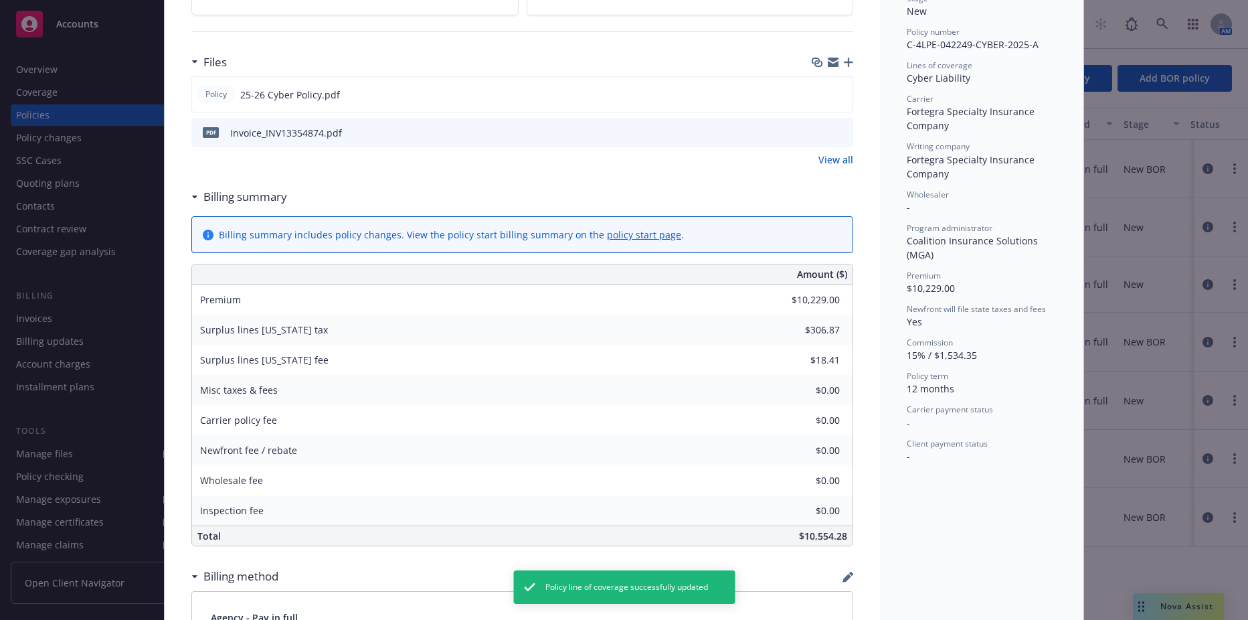
scroll to position [402, 0]
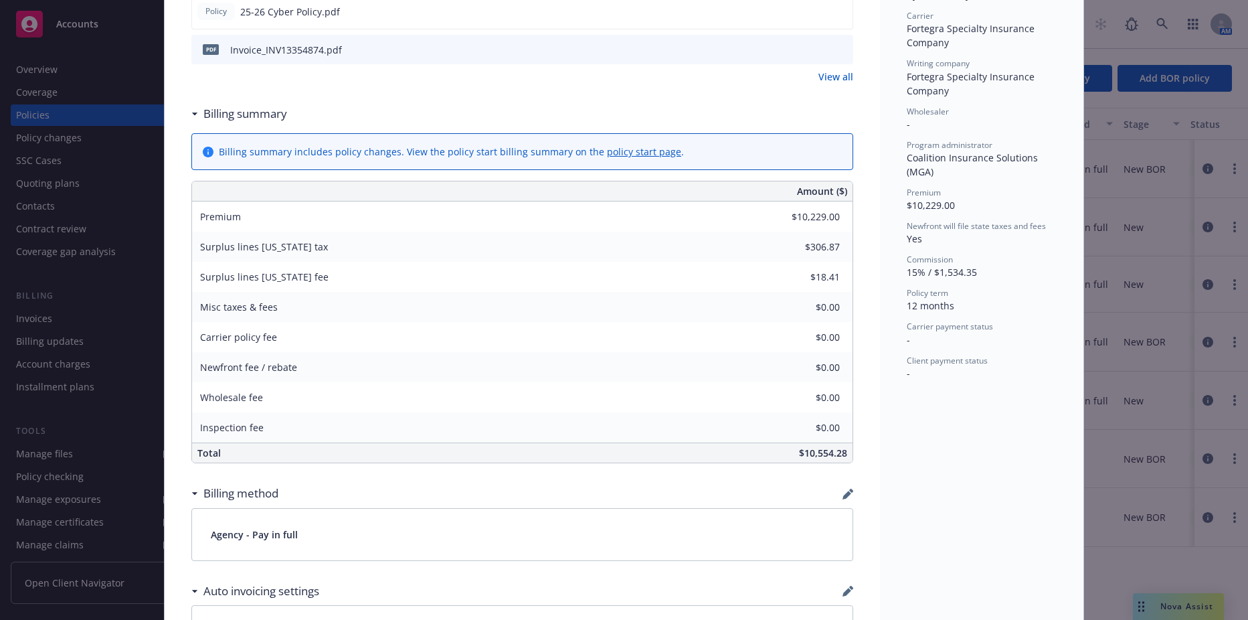
click at [1207, 365] on div "Policy Cyber Add internal notes here... View claims View scheduled items View p…" at bounding box center [624, 310] width 1248 height 620
click at [1223, 385] on div "Policy Cyber Add internal notes here... View claims View scheduled items View p…" at bounding box center [624, 310] width 1248 height 620
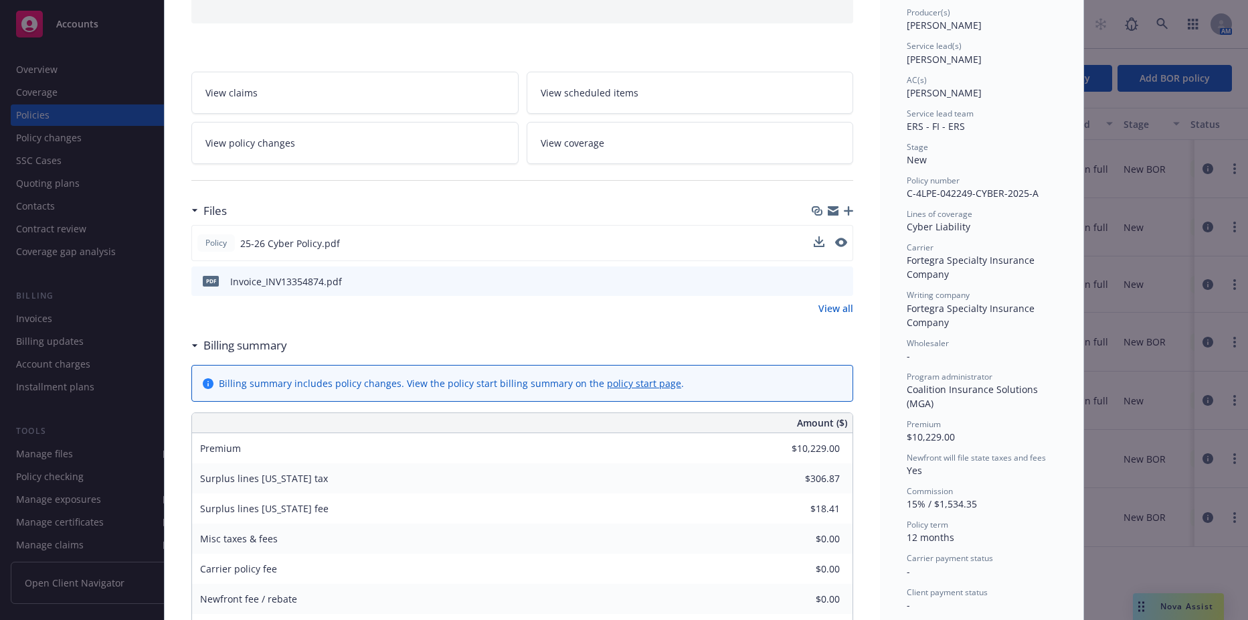
scroll to position [0, 0]
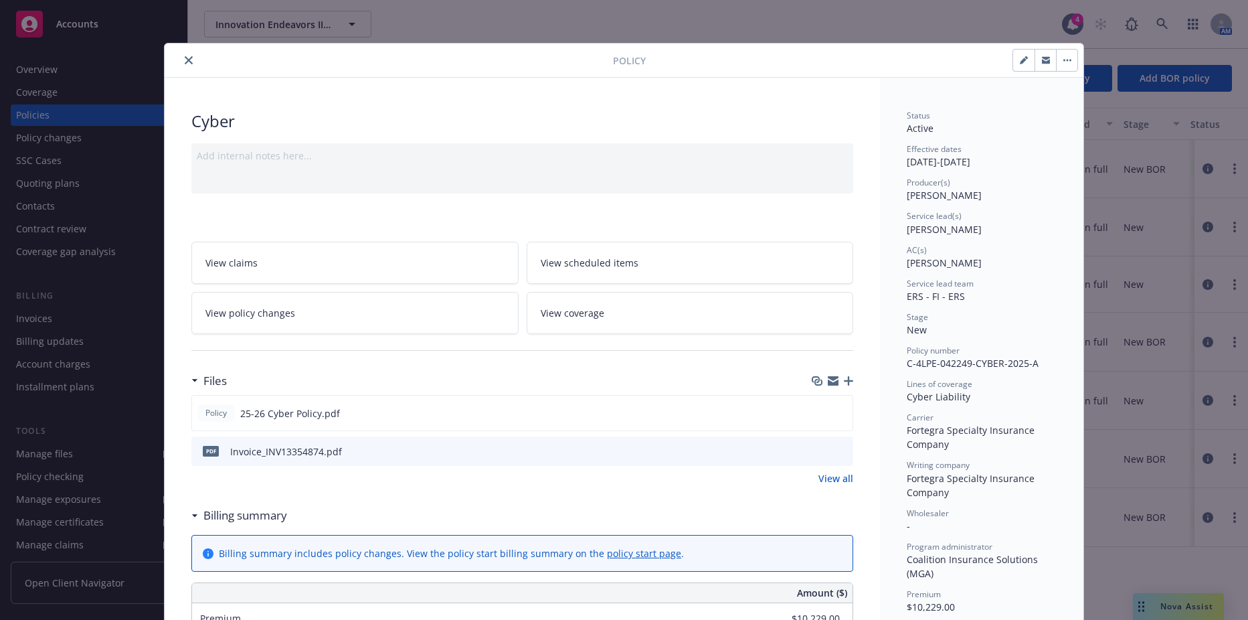
click at [185, 61] on icon "close" at bounding box center [189, 60] width 8 height 8
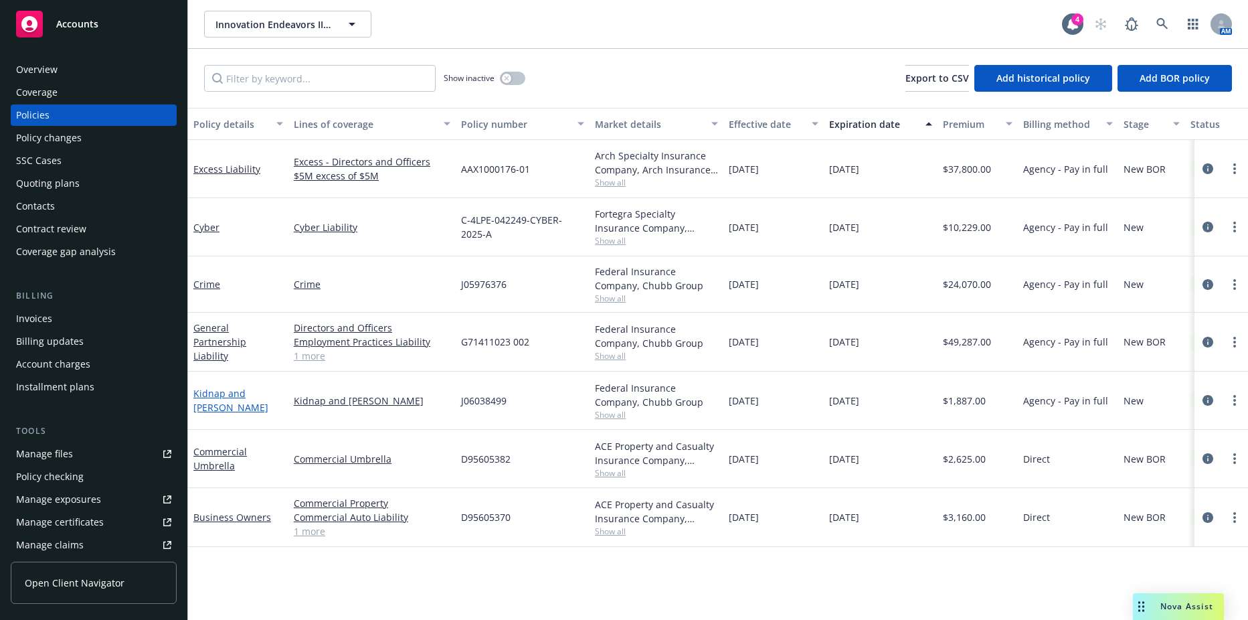
click at [224, 402] on link "Kidnap and Ransom" at bounding box center [230, 400] width 75 height 27
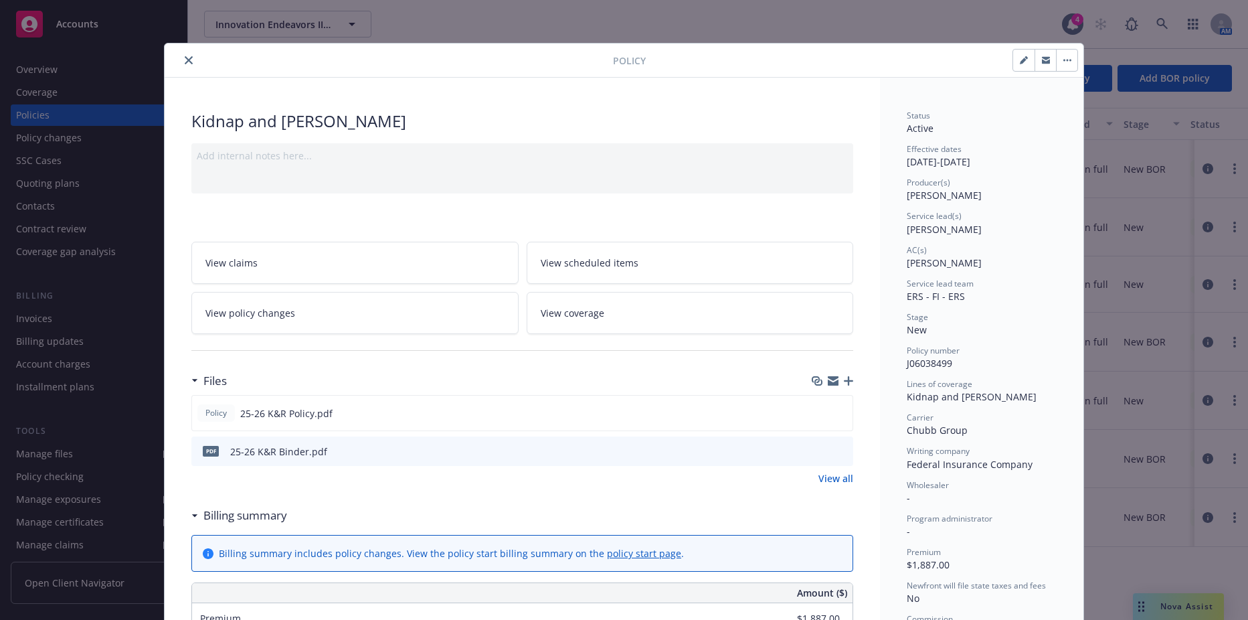
click at [190, 58] on button "close" at bounding box center [189, 60] width 16 height 16
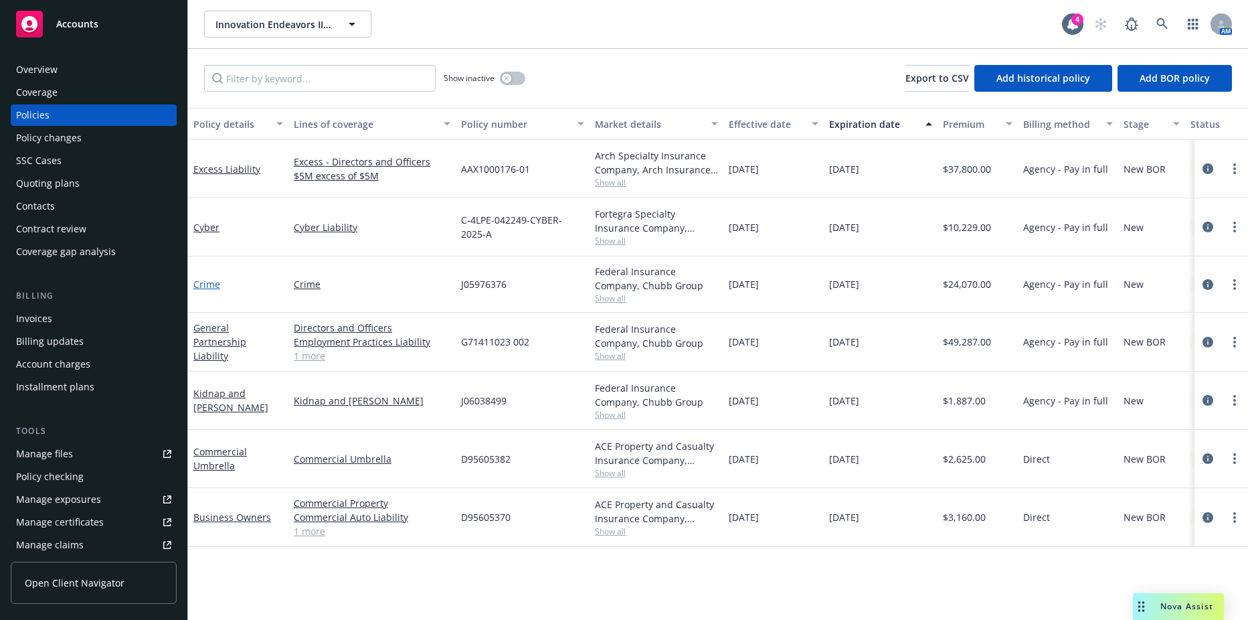
click at [213, 280] on link "Crime" at bounding box center [206, 284] width 27 height 13
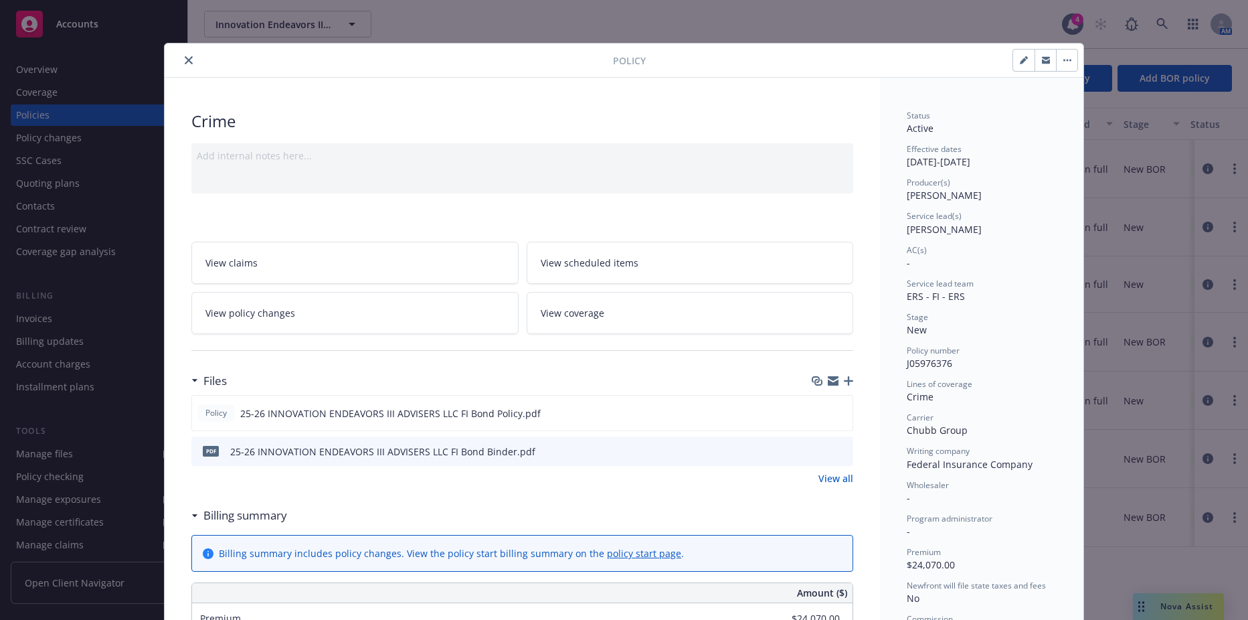
click at [181, 64] on button "close" at bounding box center [189, 60] width 16 height 16
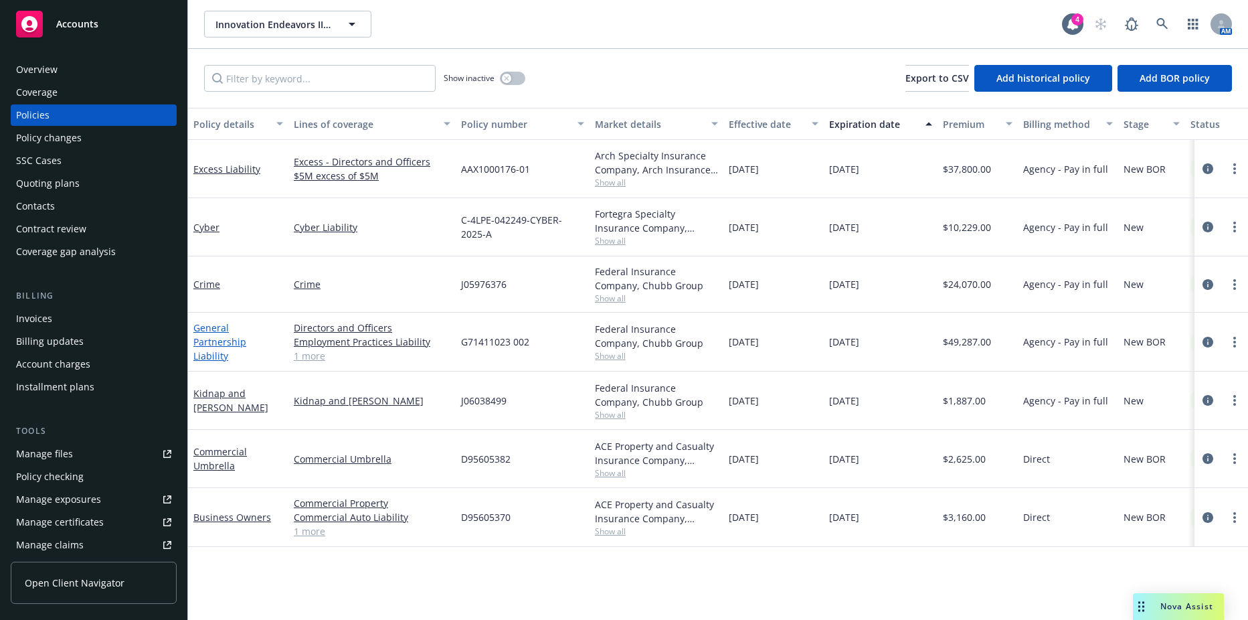
click at [230, 331] on link "General Partnership Liability" at bounding box center [219, 341] width 53 height 41
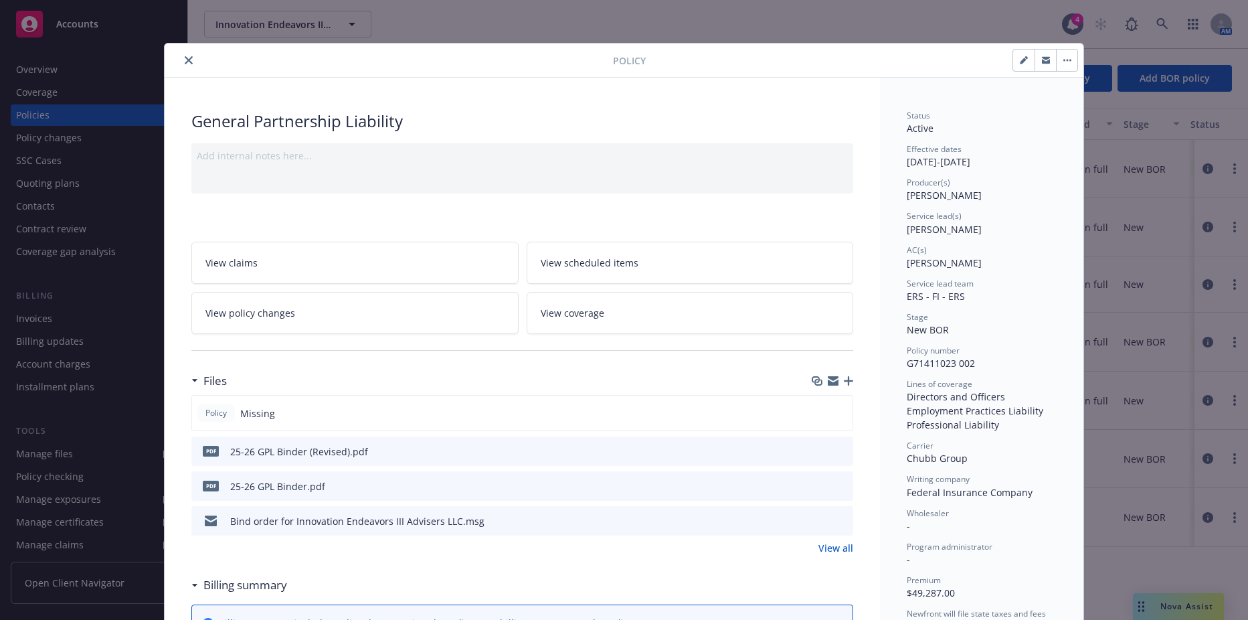
click at [185, 62] on icon "close" at bounding box center [189, 60] width 8 height 8
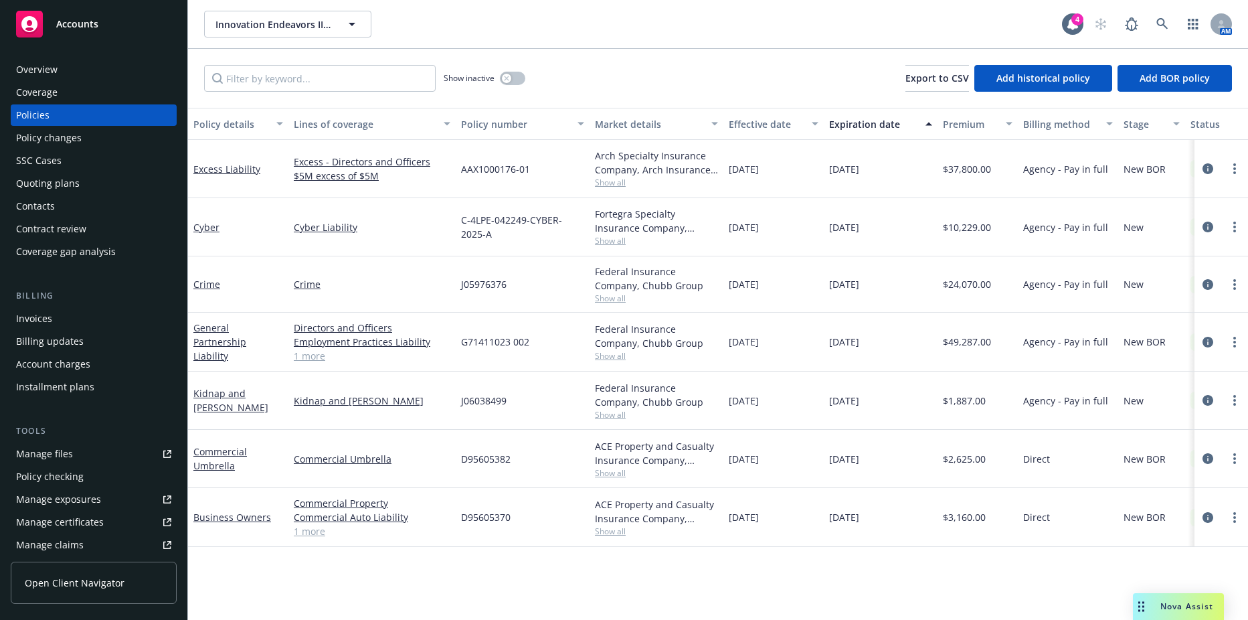
click at [31, 320] on div "Invoices" at bounding box center [34, 318] width 36 height 21
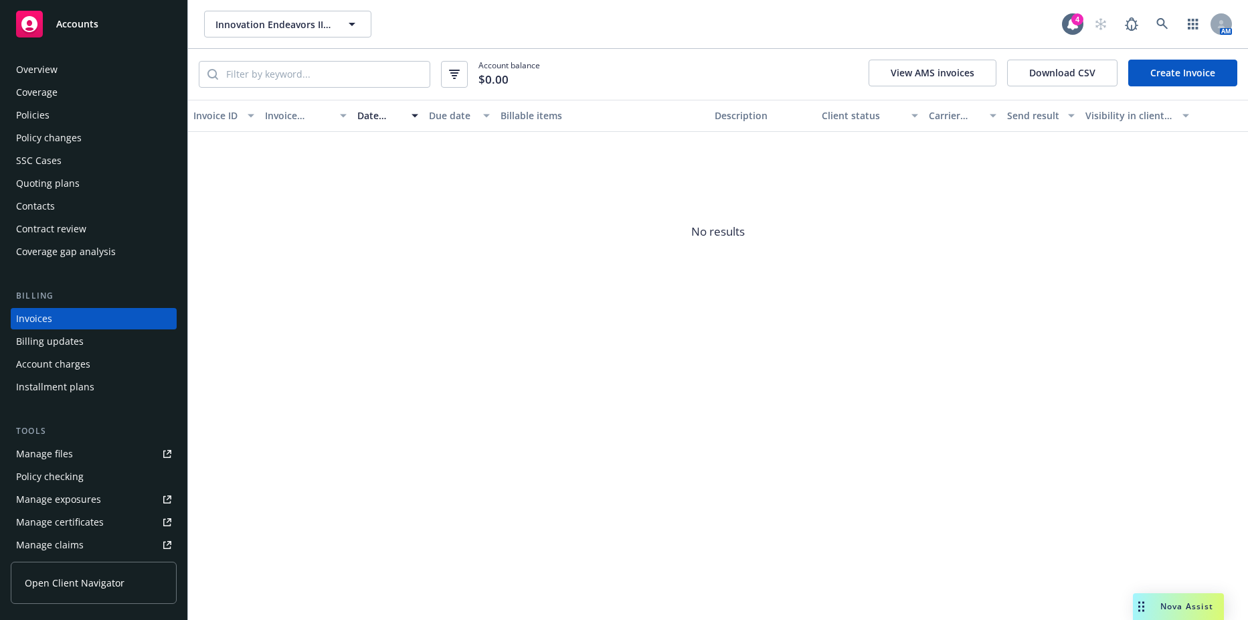
click at [1148, 65] on link "Create Invoice" at bounding box center [1182, 73] width 109 height 27
